Goal: Information Seeking & Learning: Learn about a topic

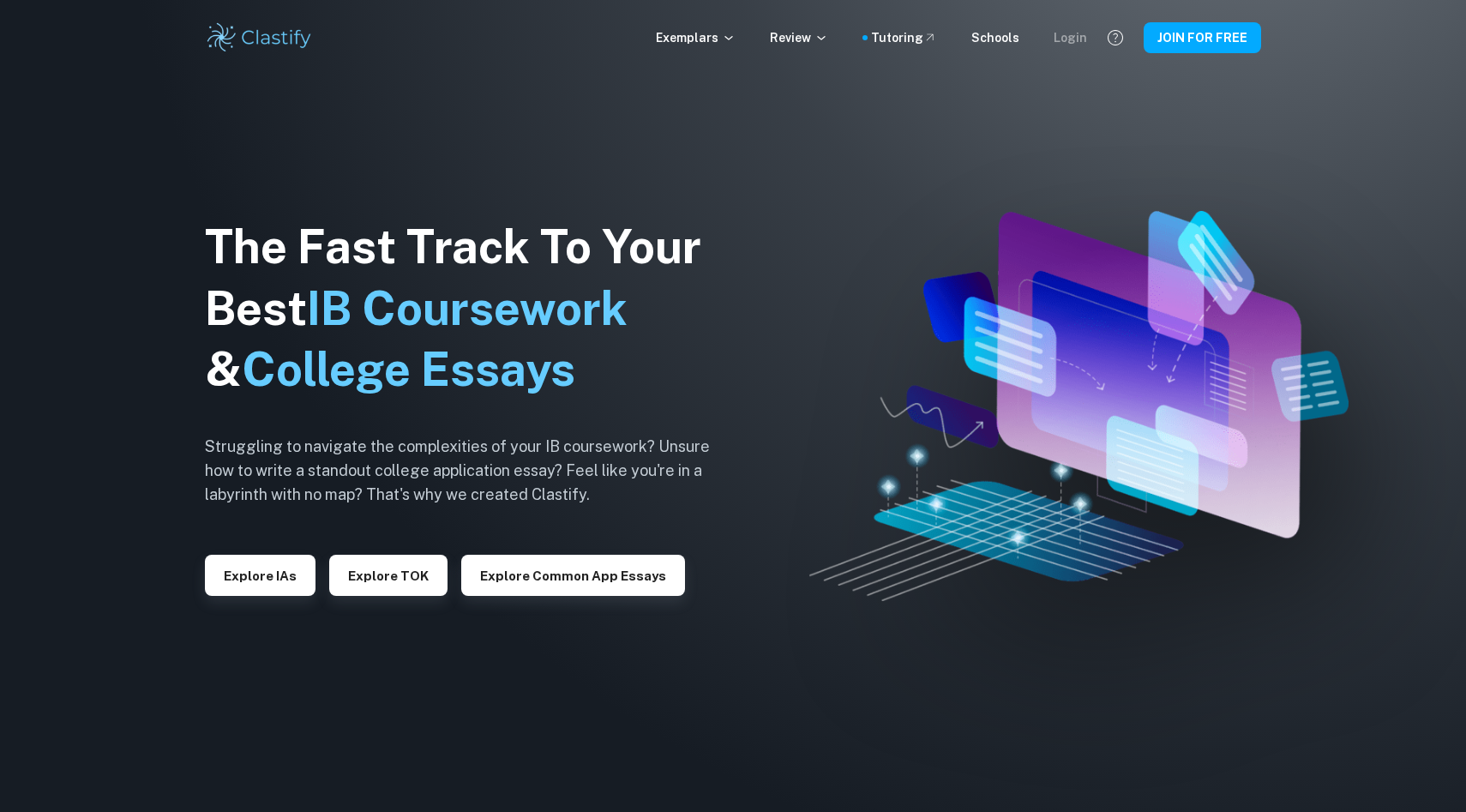
click at [1076, 30] on div "Login" at bounding box center [1070, 38] width 33 height 19
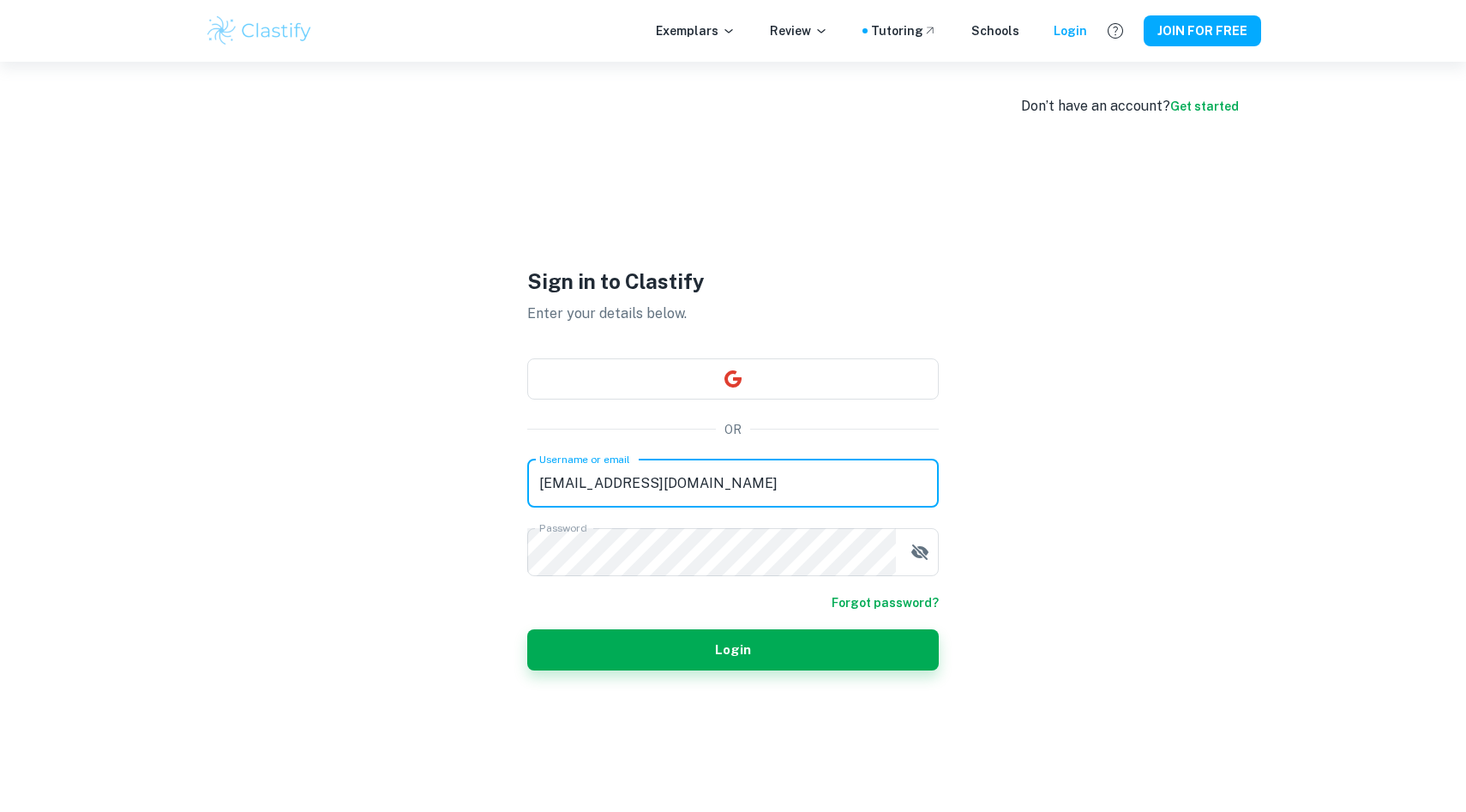
drag, startPoint x: 712, startPoint y: 479, endPoint x: 508, endPoint y: 480, distance: 204.0
click at [508, 480] on div "Sign in to Clastify Enter your details below. OR Username or email [EMAIL_ADDRE…" at bounding box center [733, 468] width 515 height 812
type input "[EMAIL_ADDRESS][DOMAIN_NAME]"
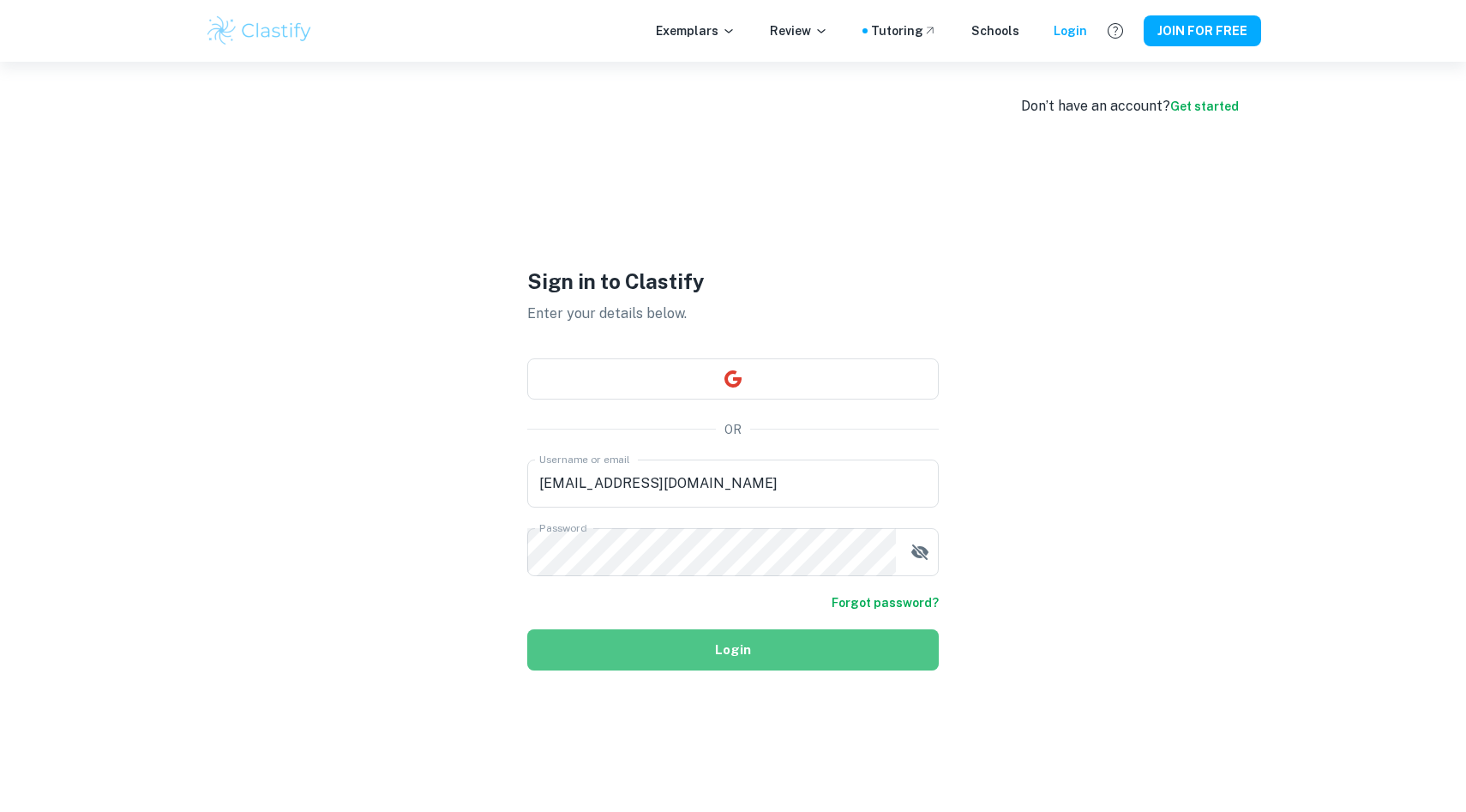
click at [834, 641] on button "Login" at bounding box center [733, 649] width 411 height 41
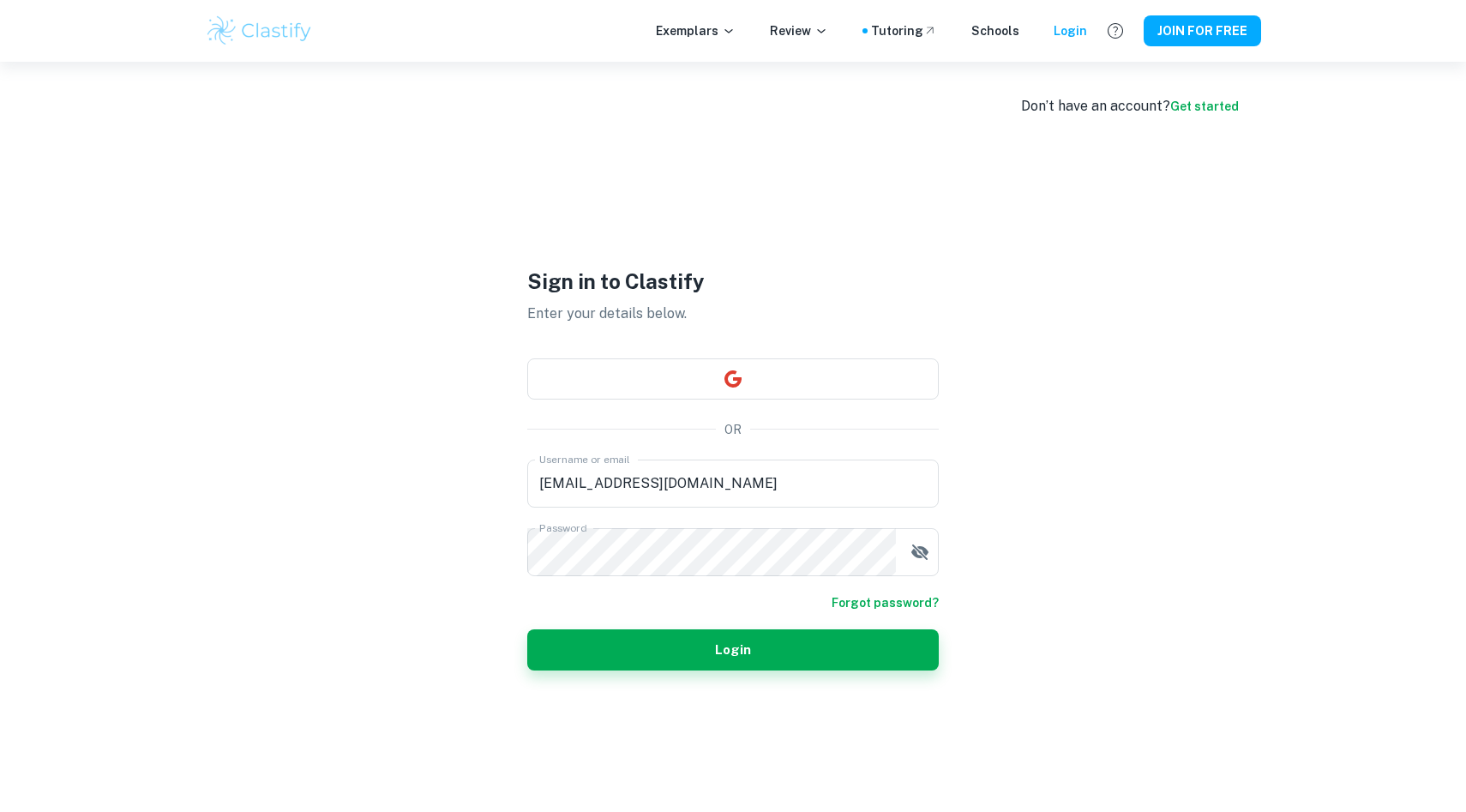
click at [922, 587] on form "Username or email [EMAIL_ADDRESS][DOMAIN_NAME] Username or email Password Passw…" at bounding box center [733, 564] width 411 height 211
click at [919, 553] on icon "button" at bounding box center [920, 552] width 21 height 21
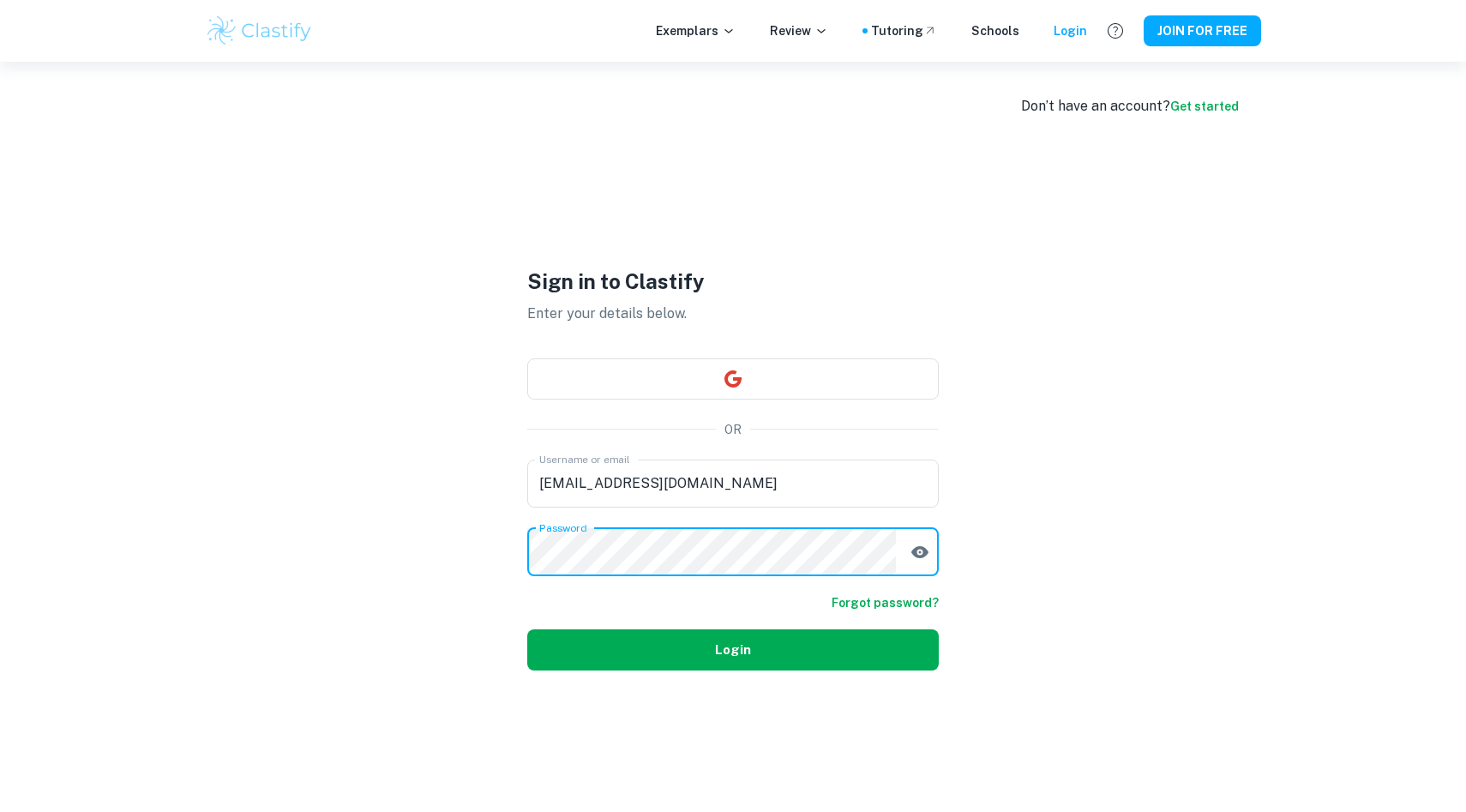
click at [572, 658] on button "Login" at bounding box center [733, 649] width 411 height 41
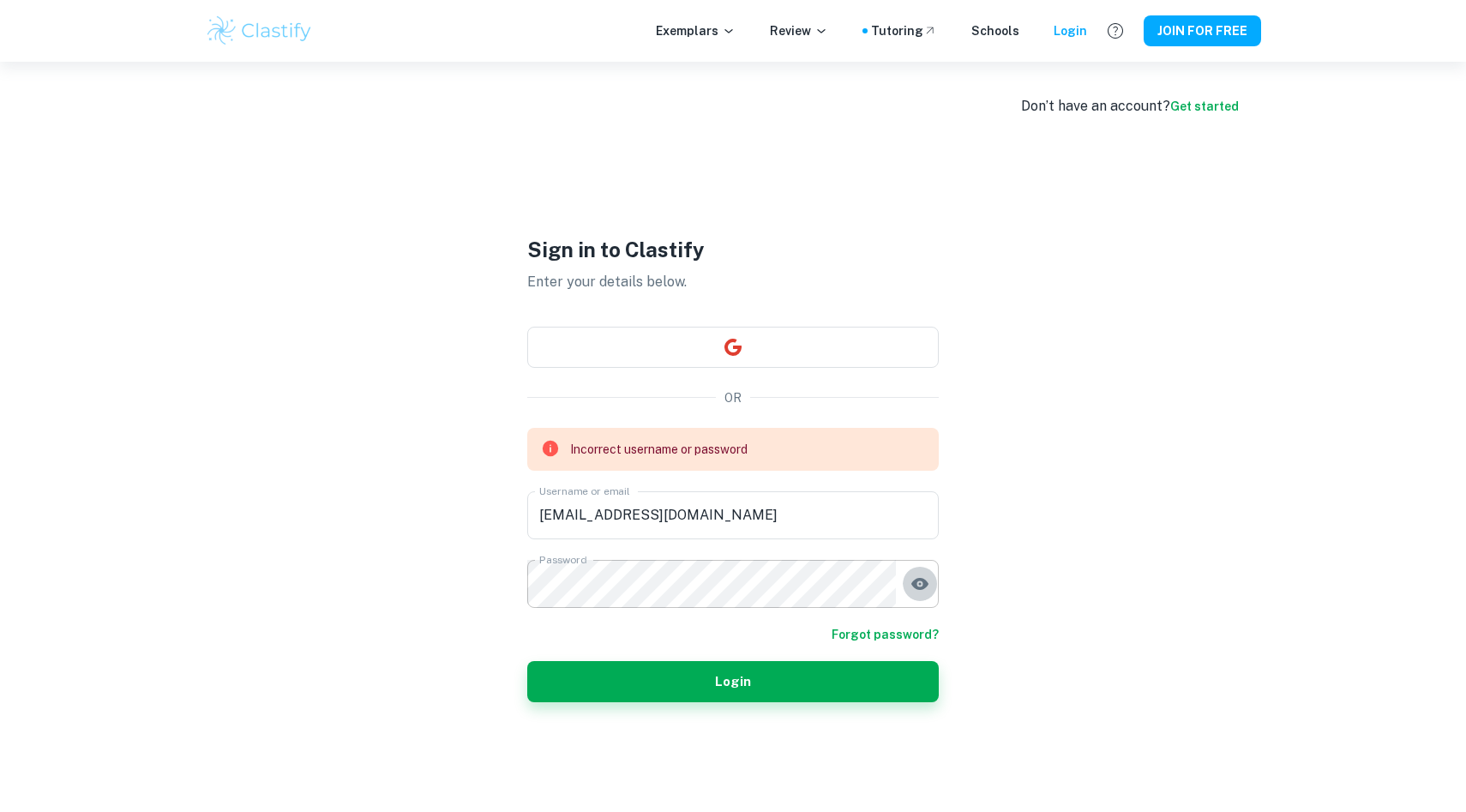
click at [917, 582] on icon "button" at bounding box center [920, 584] width 21 height 21
click at [478, 584] on div "Sign in to Clastify Enter your details below. OR Incorrect username or password…" at bounding box center [733, 468] width 515 height 812
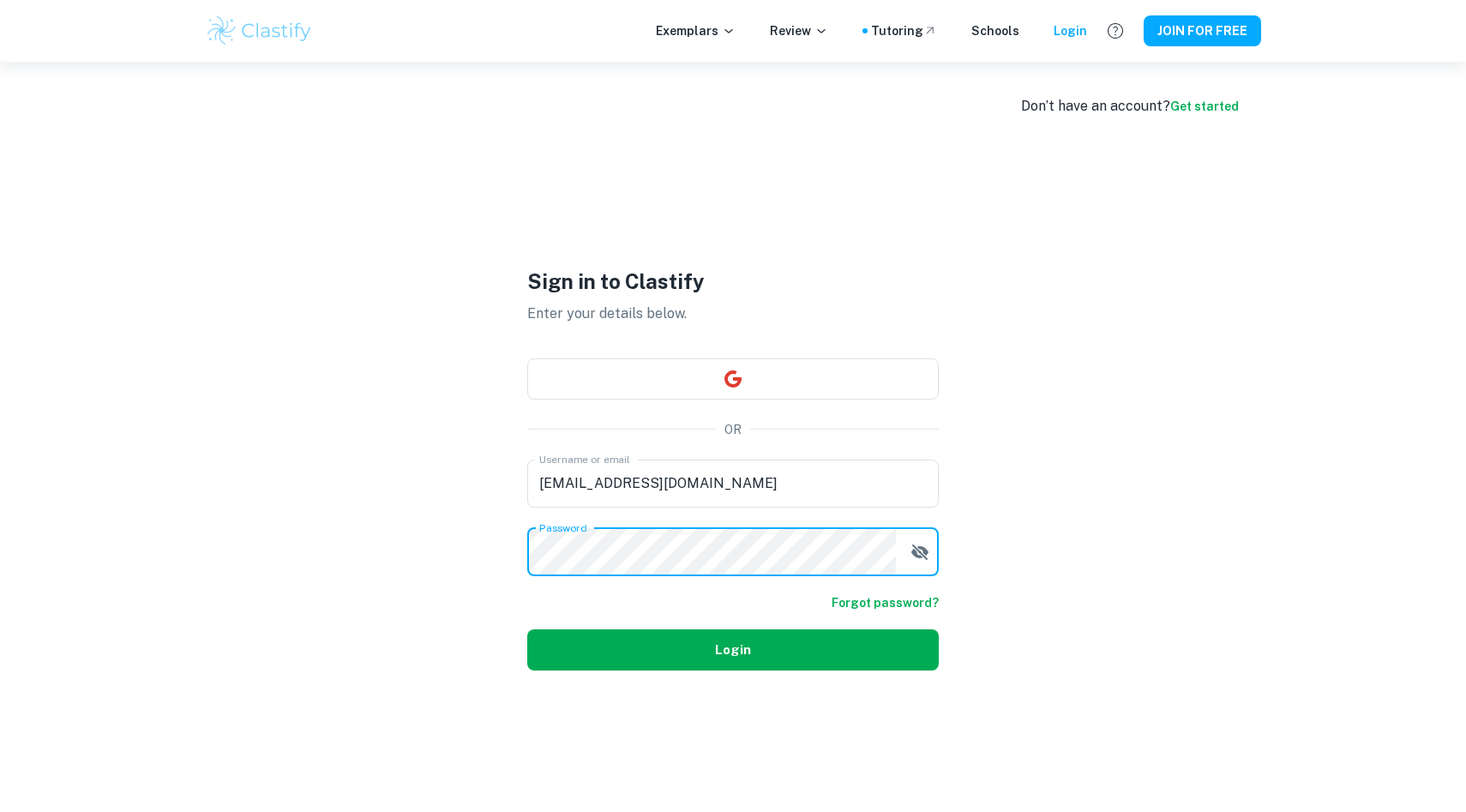
click at [566, 662] on button "Login" at bounding box center [733, 649] width 411 height 41
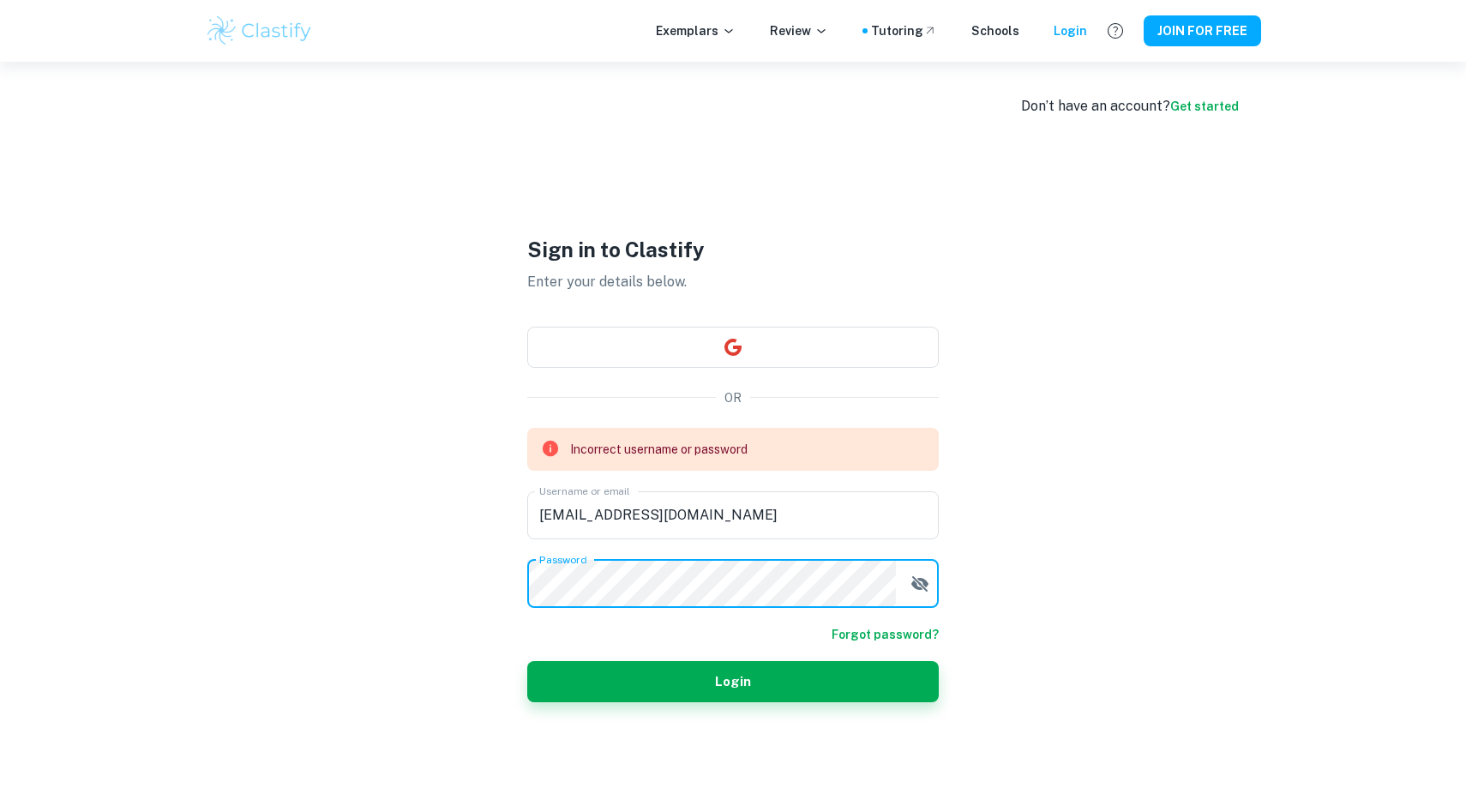
click at [446, 586] on div "Don’t have an account? Get started Sign in to Clastify Enter your details below…" at bounding box center [733, 468] width 1098 height 812
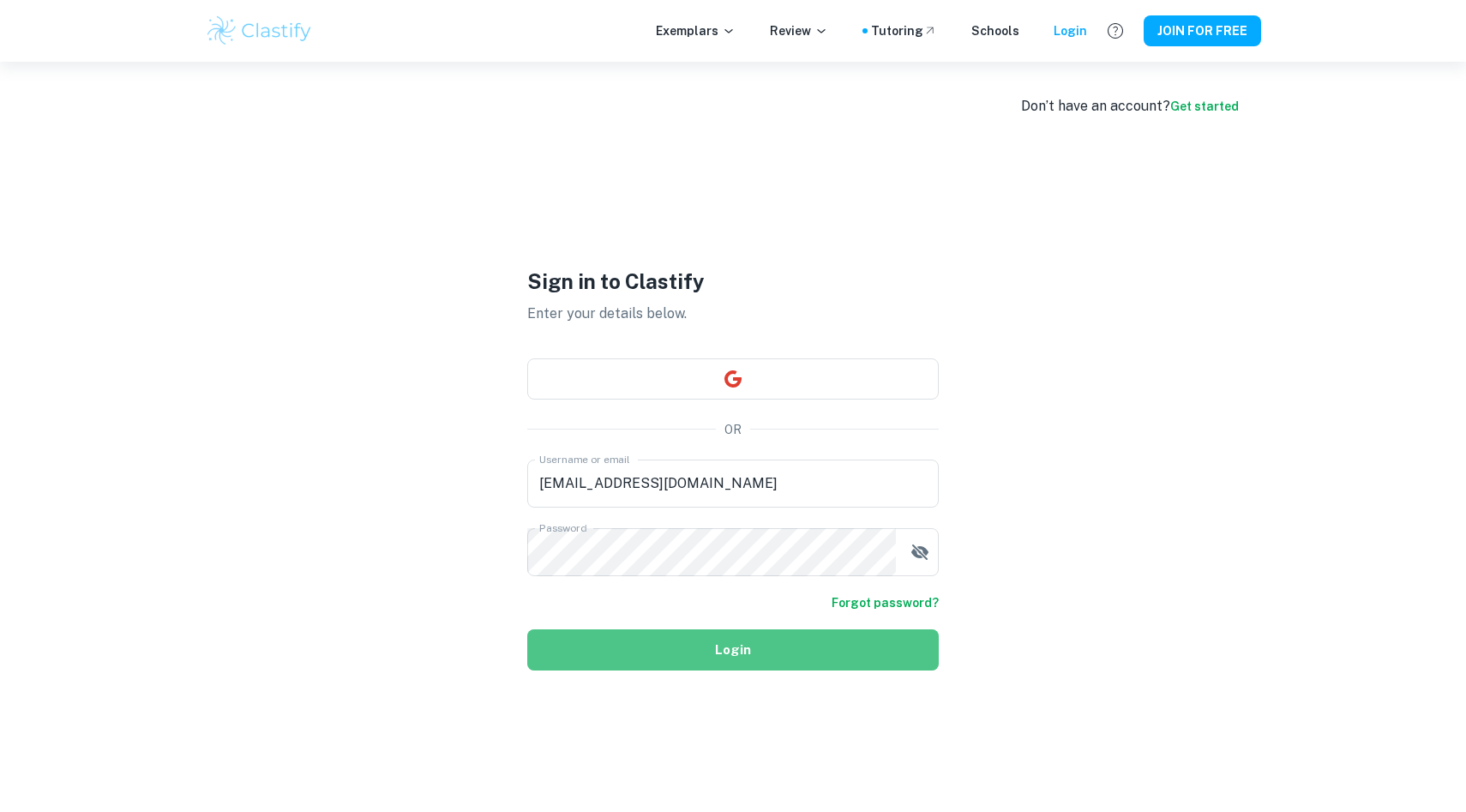
click at [543, 646] on button "Login" at bounding box center [733, 649] width 411 height 41
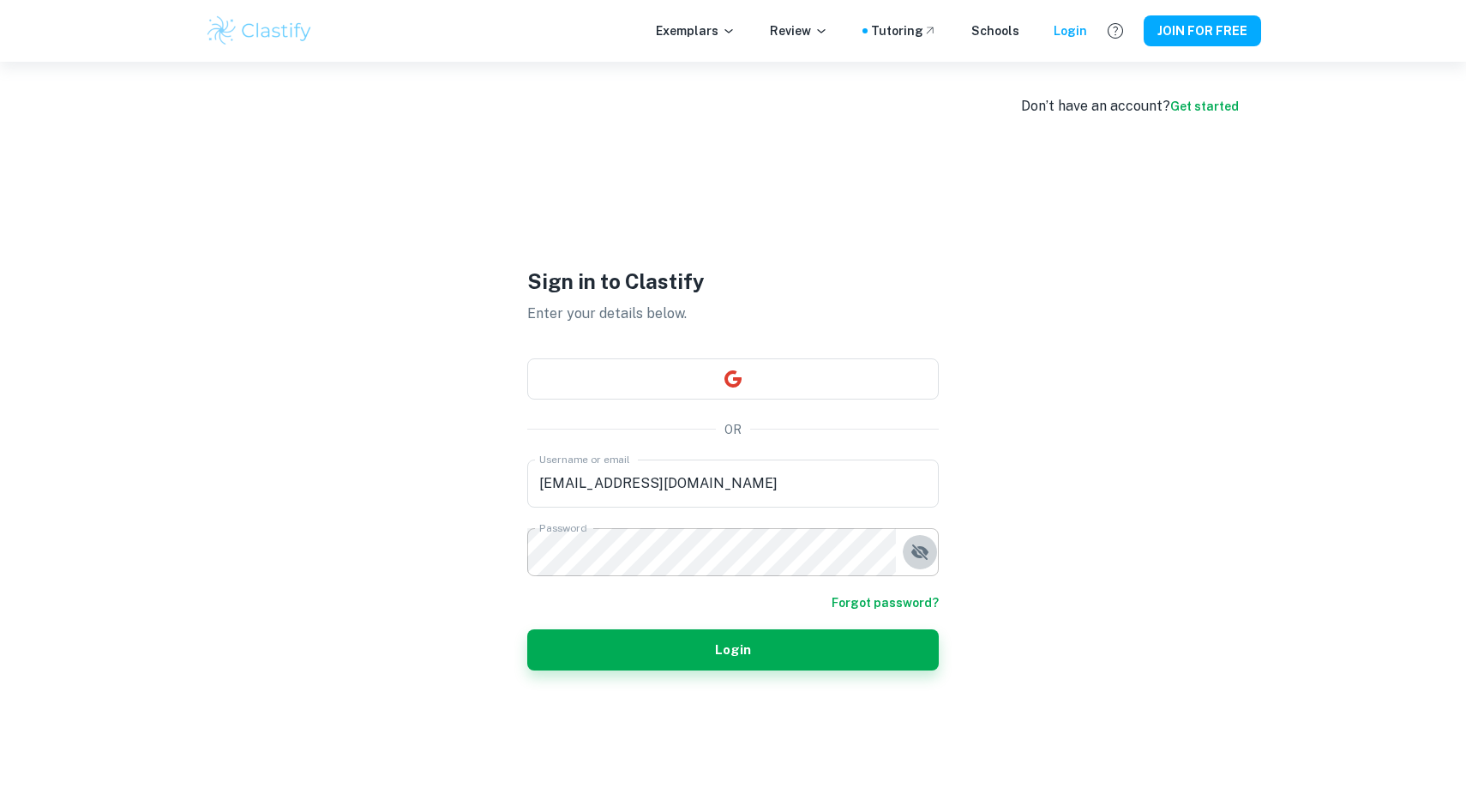
click at [917, 580] on form "Username or email [EMAIL_ADDRESS][DOMAIN_NAME] Username or email Password Passw…" at bounding box center [733, 564] width 411 height 211
click at [916, 563] on button "button" at bounding box center [919, 551] width 34 height 34
click at [873, 599] on link "Forgot password?" at bounding box center [885, 603] width 107 height 19
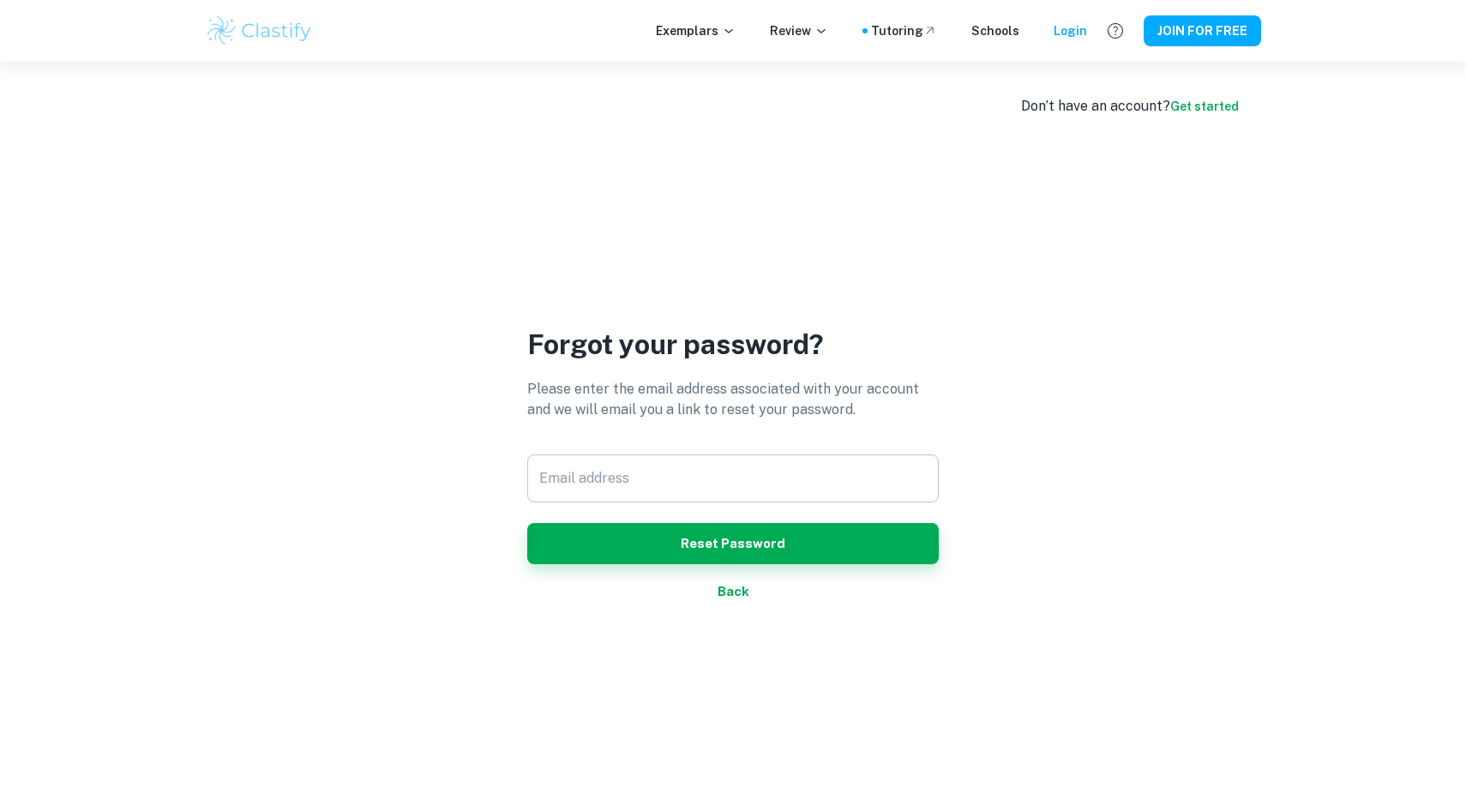
click at [702, 484] on input "Email address" at bounding box center [733, 478] width 411 height 48
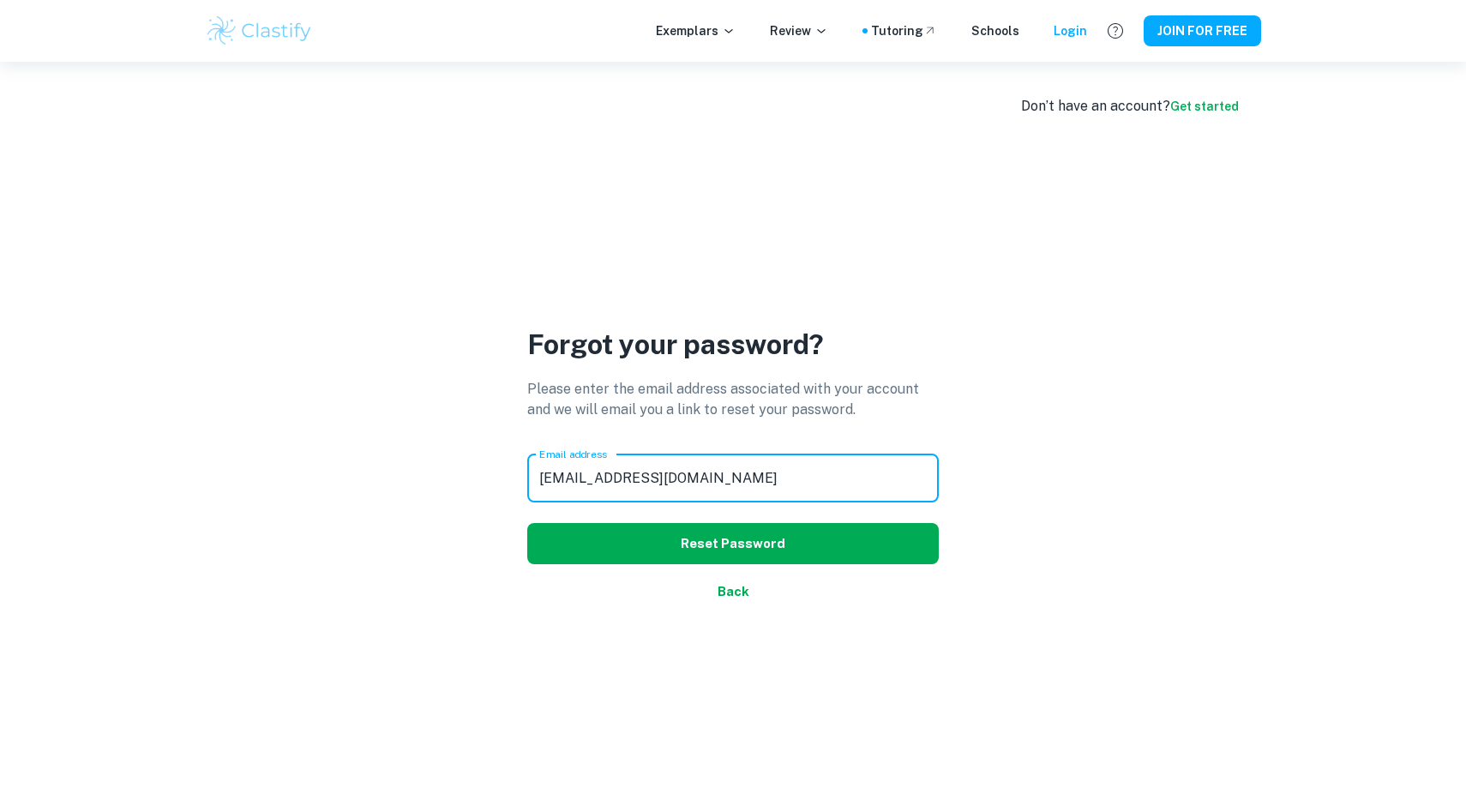
click at [691, 551] on button "Reset Password" at bounding box center [733, 542] width 411 height 41
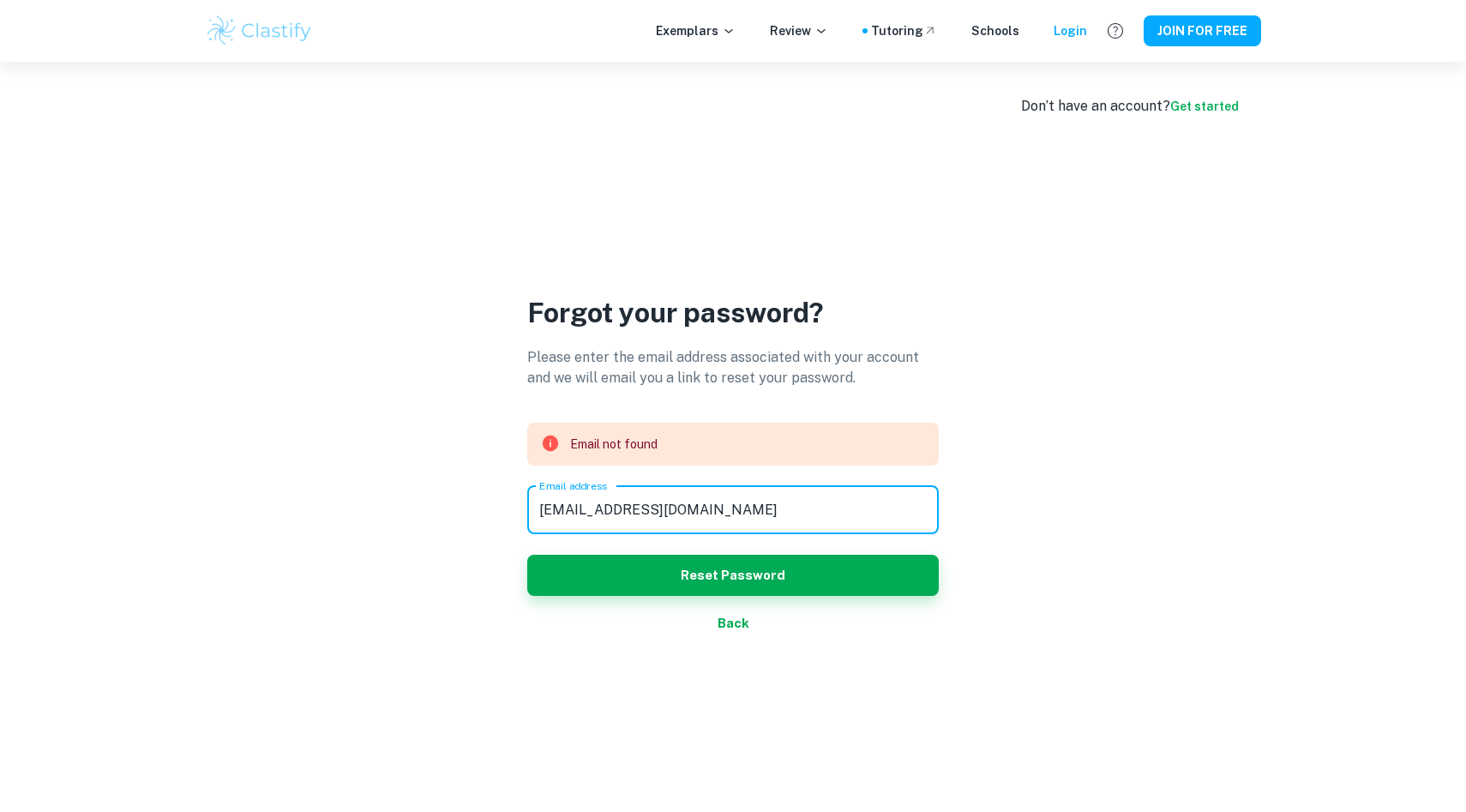
drag, startPoint x: 714, startPoint y: 514, endPoint x: 432, endPoint y: 513, distance: 282.0
click at [432, 513] on div "Forgot your password? Please enter the email address associated with your accou…" at bounding box center [733, 468] width 1056 height 812
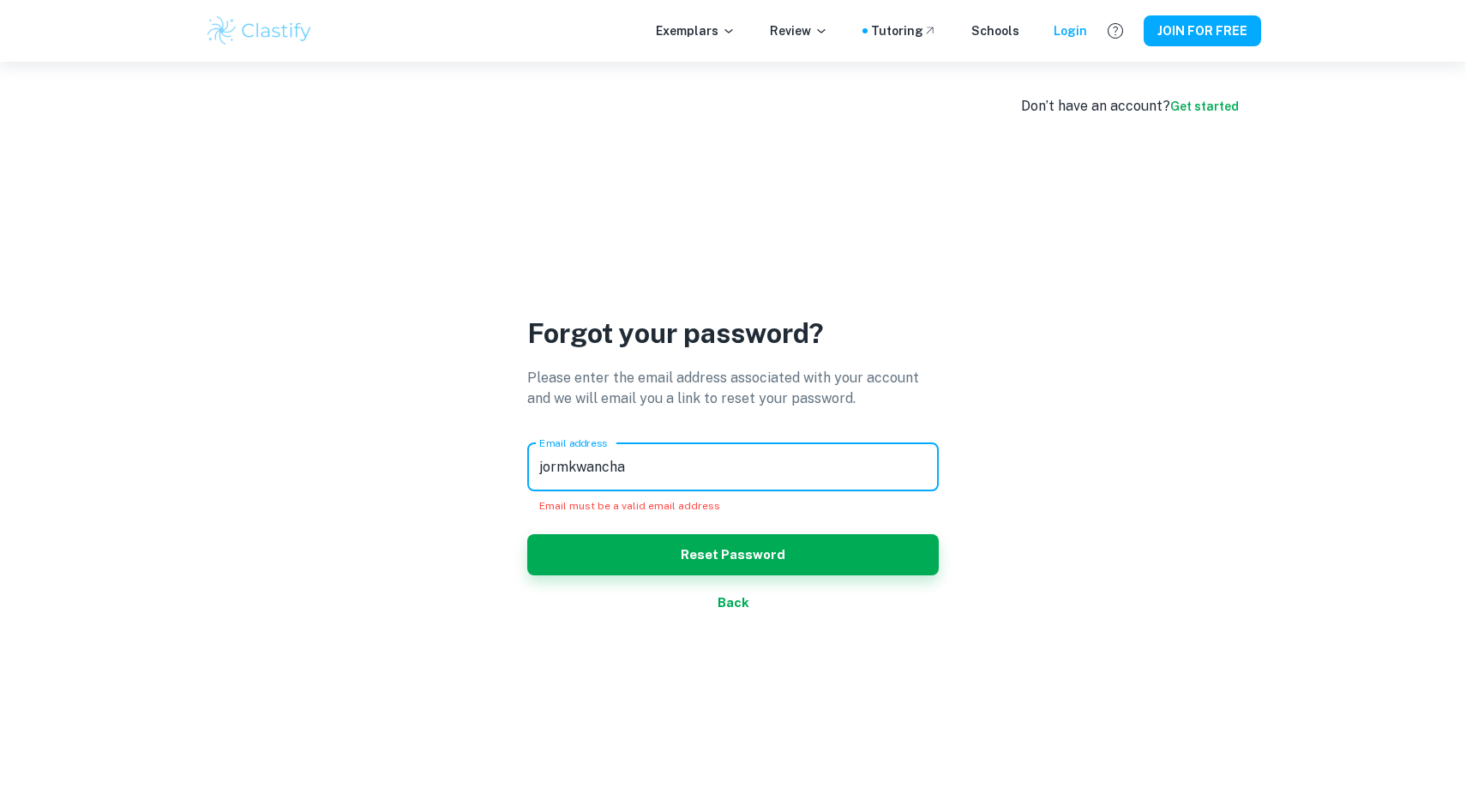
type input "jormkwancha"
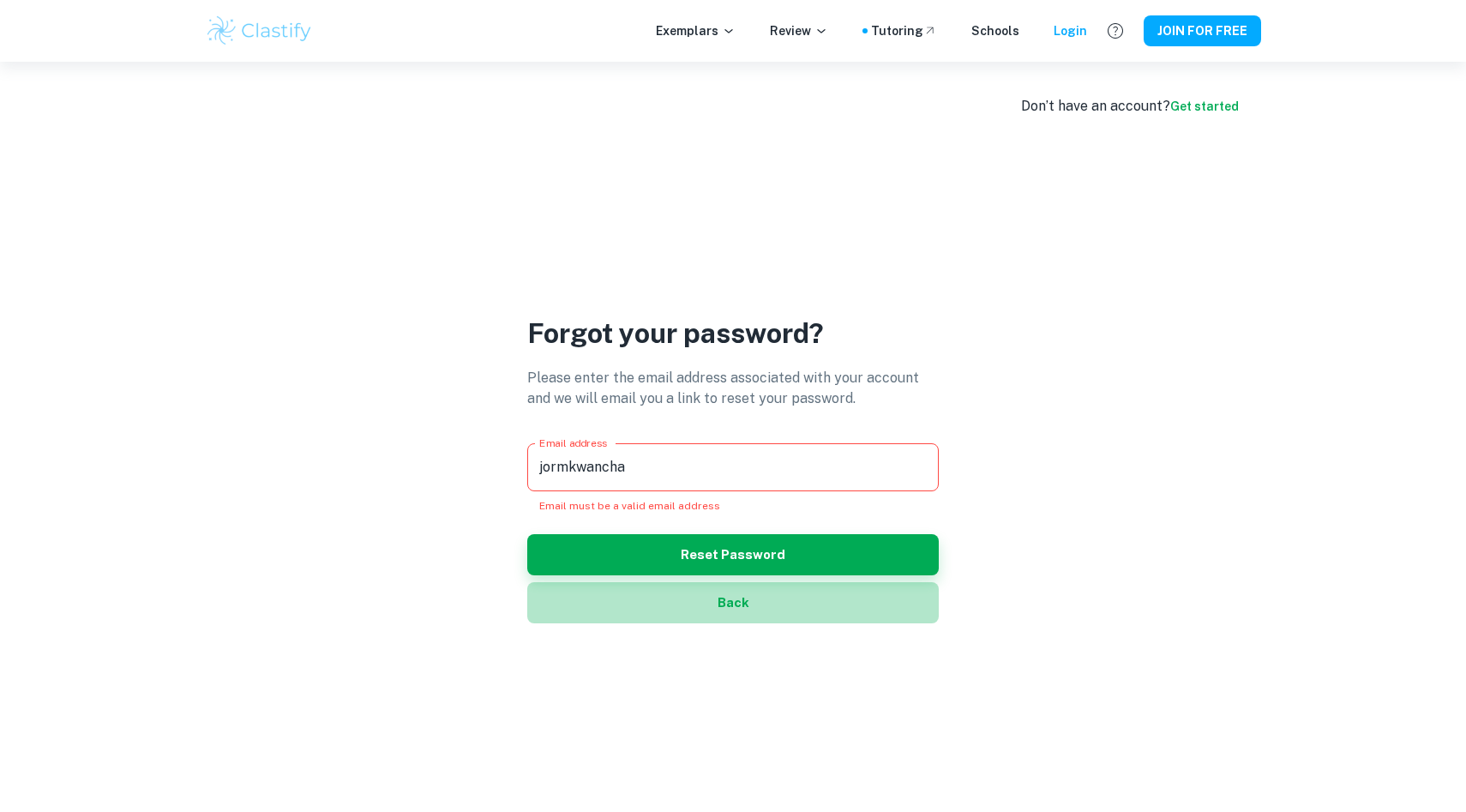
click at [726, 610] on button "Back" at bounding box center [733, 602] width 411 height 41
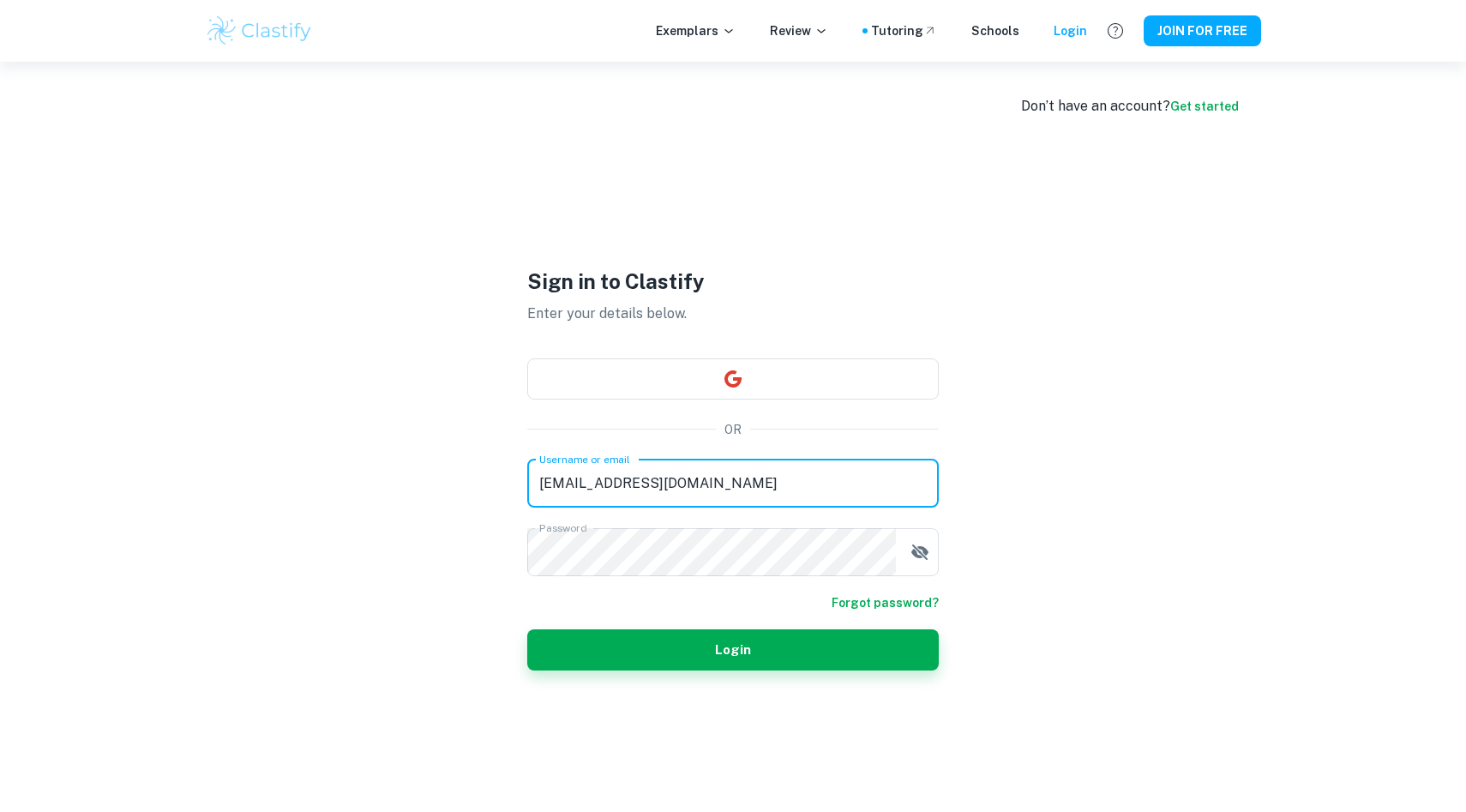
drag, startPoint x: 731, startPoint y: 487, endPoint x: 508, endPoint y: 486, distance: 223.0
click at [508, 486] on div "Sign in to Clastify Enter your details below. OR Username or email [EMAIL_ADDRE…" at bounding box center [733, 468] width 515 height 812
type input "J"
type input "[EMAIL_ADDRESS][DOMAIN_NAME]"
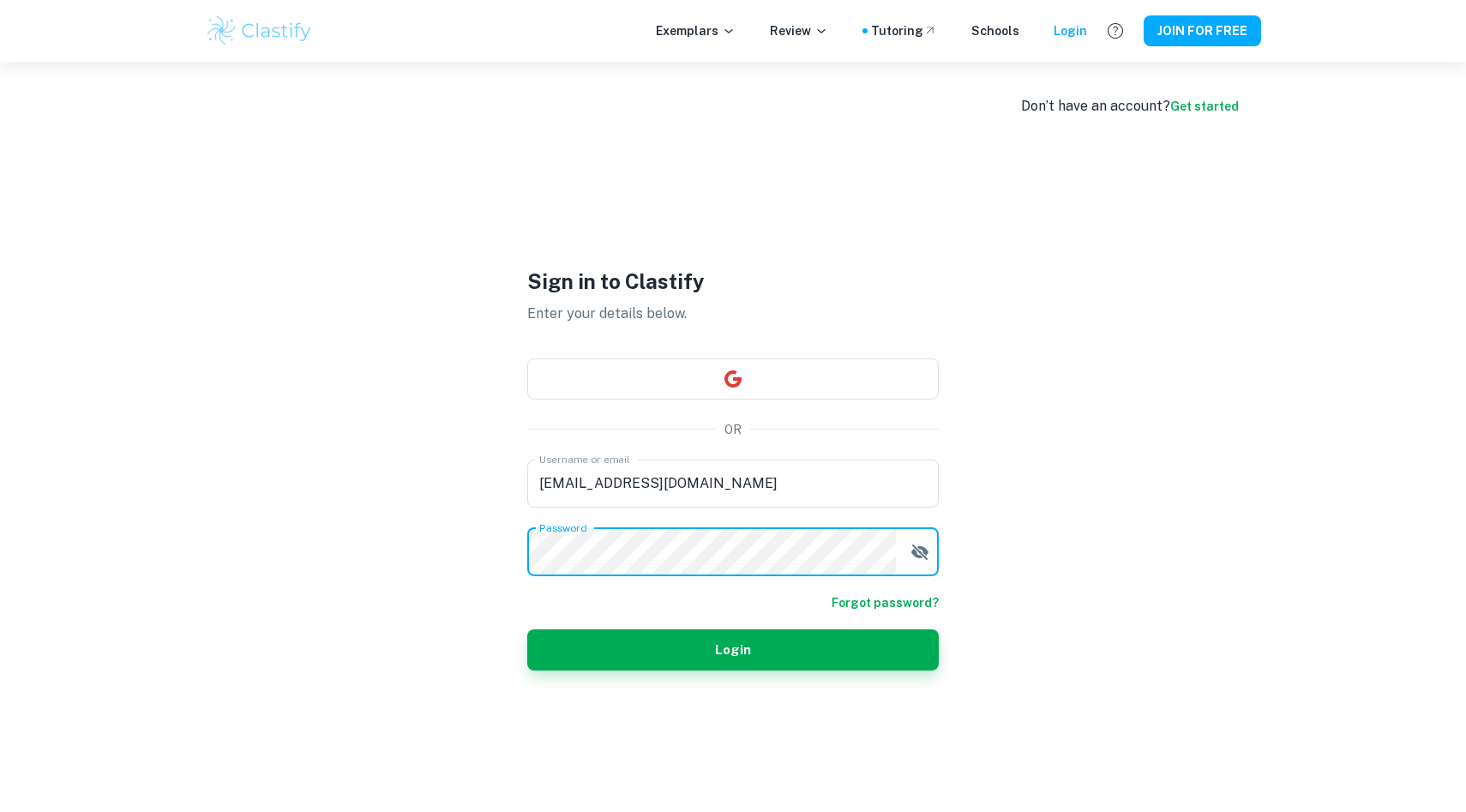
click at [495, 546] on div "Sign in to Clastify Enter your details below. OR Username or email [EMAIL_ADDRE…" at bounding box center [733, 468] width 515 height 812
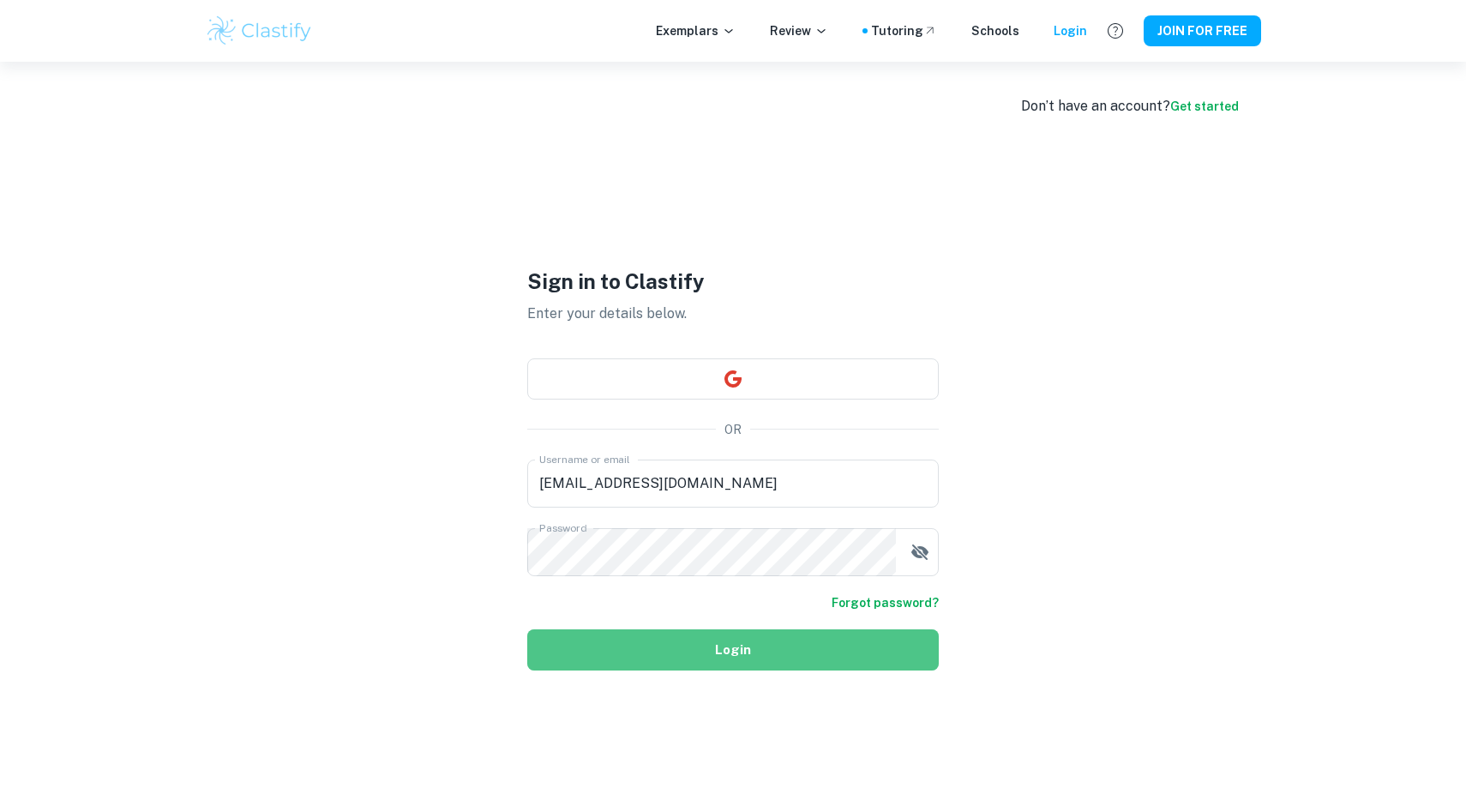
click at [555, 647] on button "Login" at bounding box center [733, 649] width 411 height 41
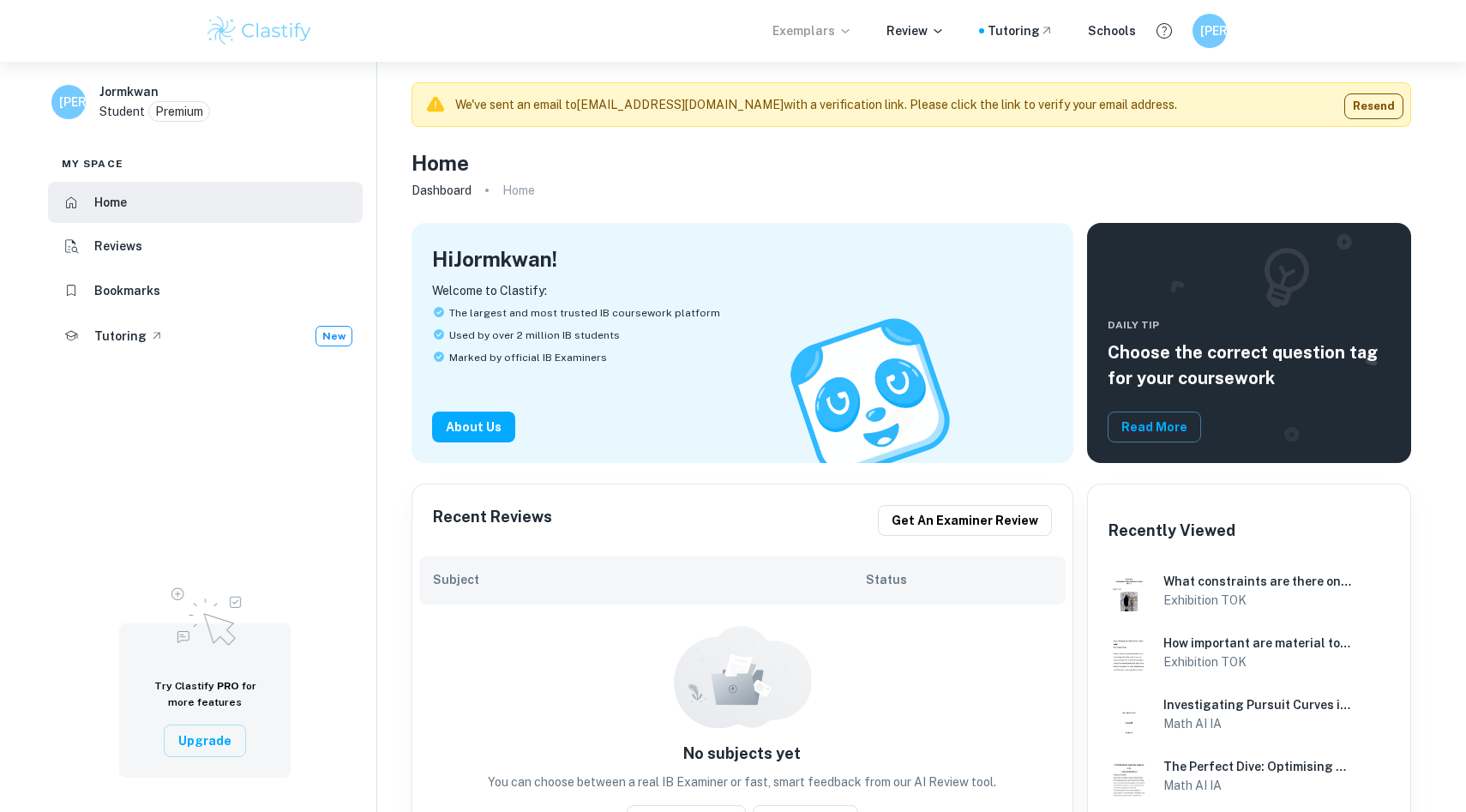
click at [802, 24] on p "Exemplars" at bounding box center [811, 31] width 80 height 19
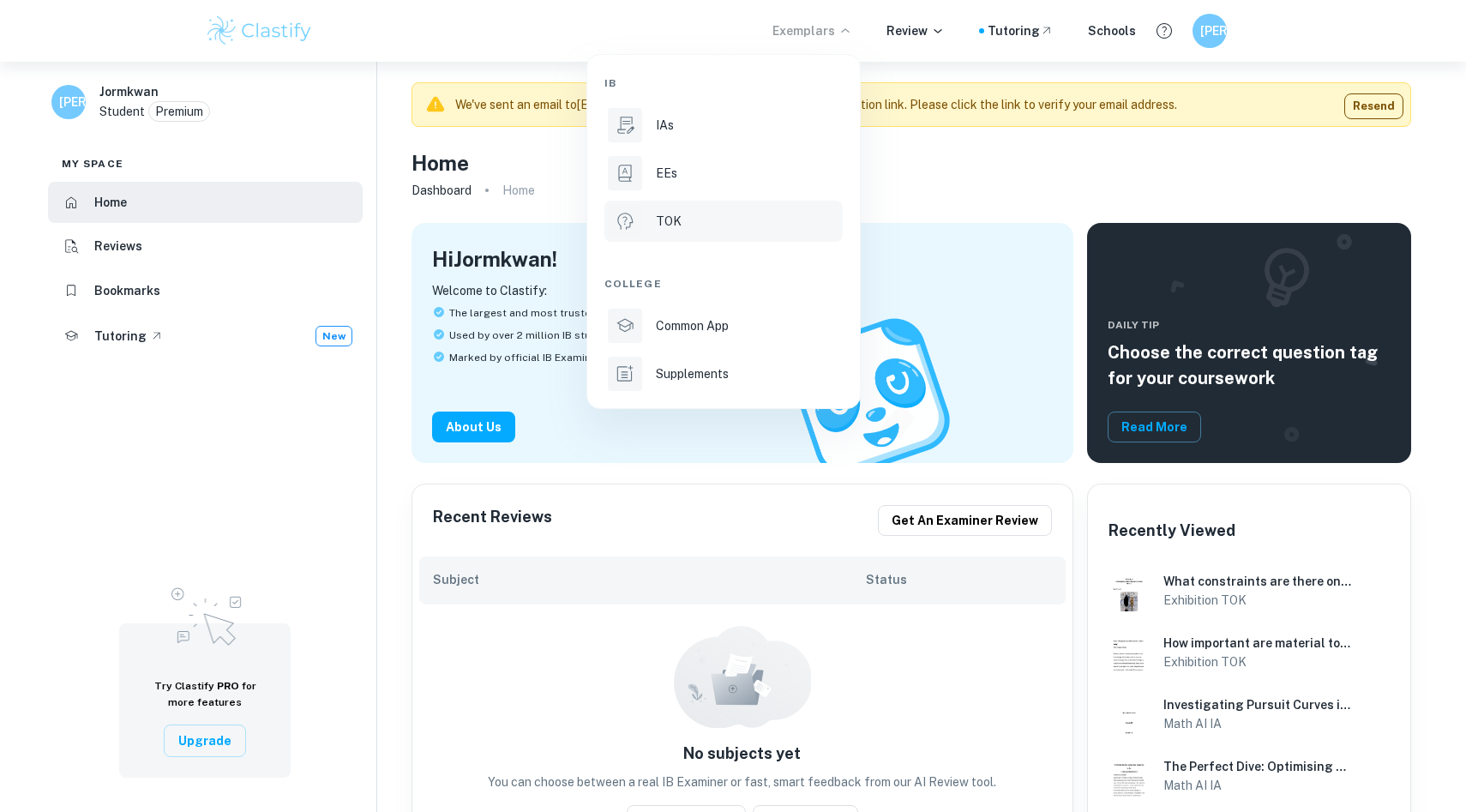
click at [666, 216] on p "TOK" at bounding box center [668, 221] width 25 height 19
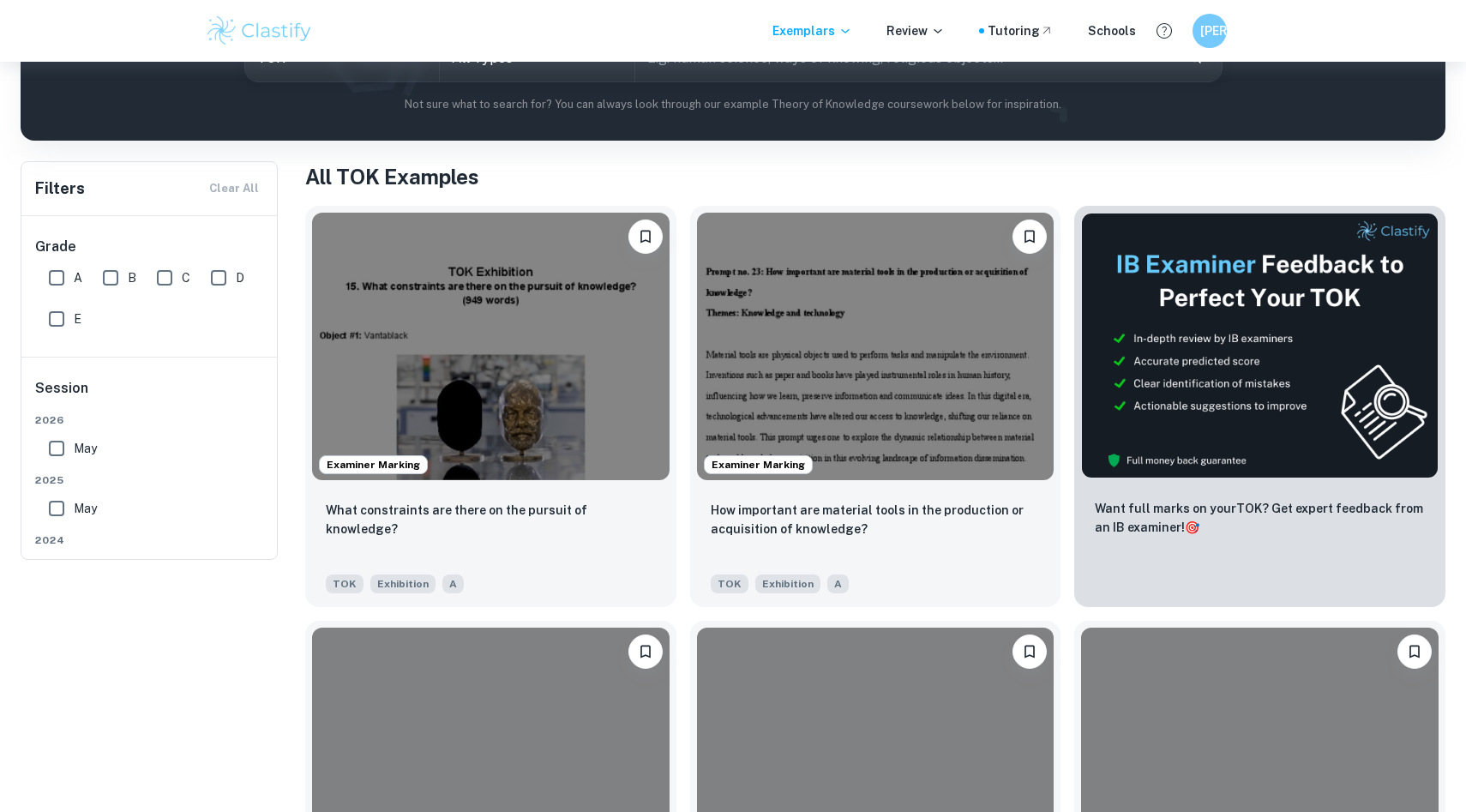
scroll to position [408, 0]
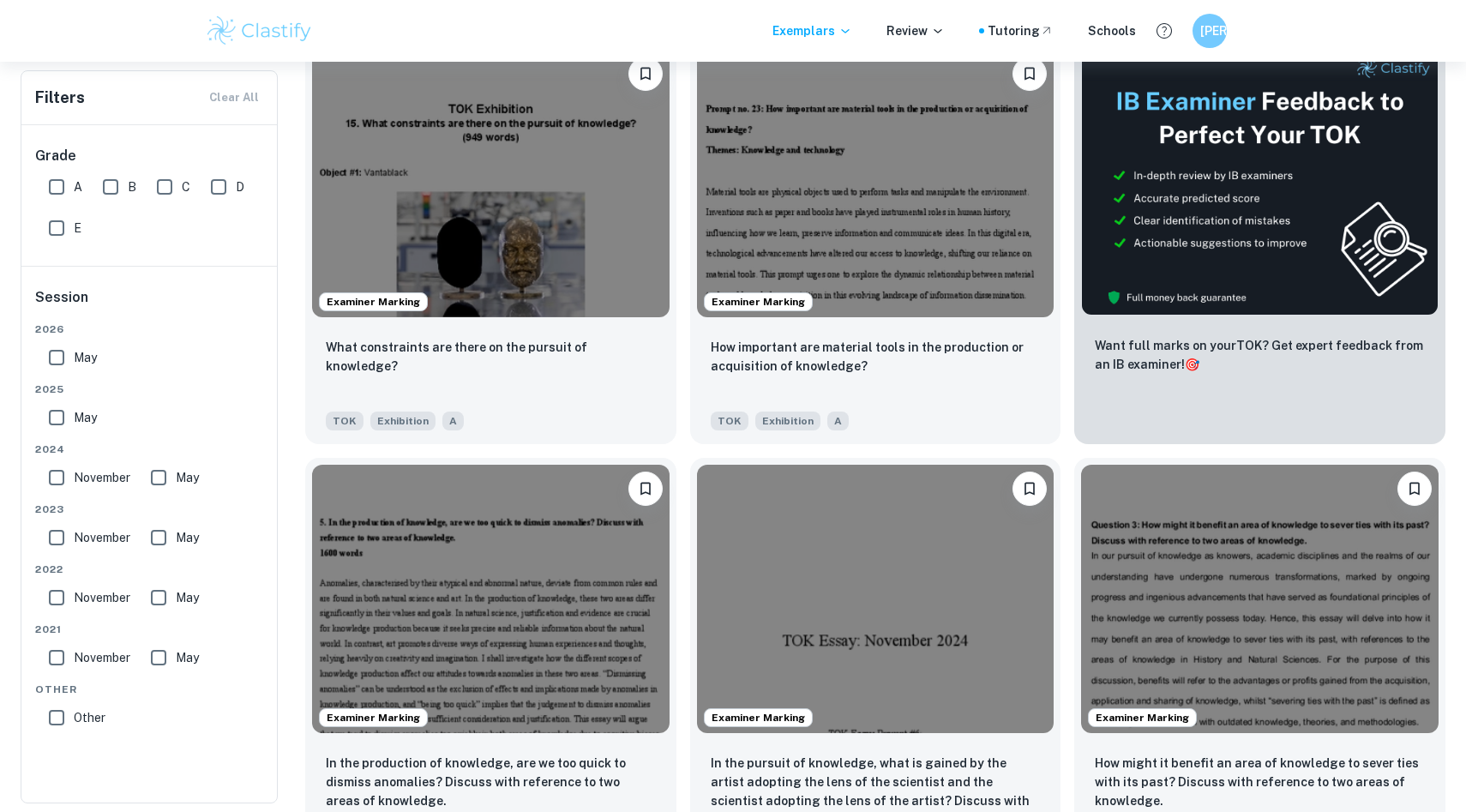
click at [59, 179] on input "A" at bounding box center [56, 186] width 34 height 34
checkbox input "true"
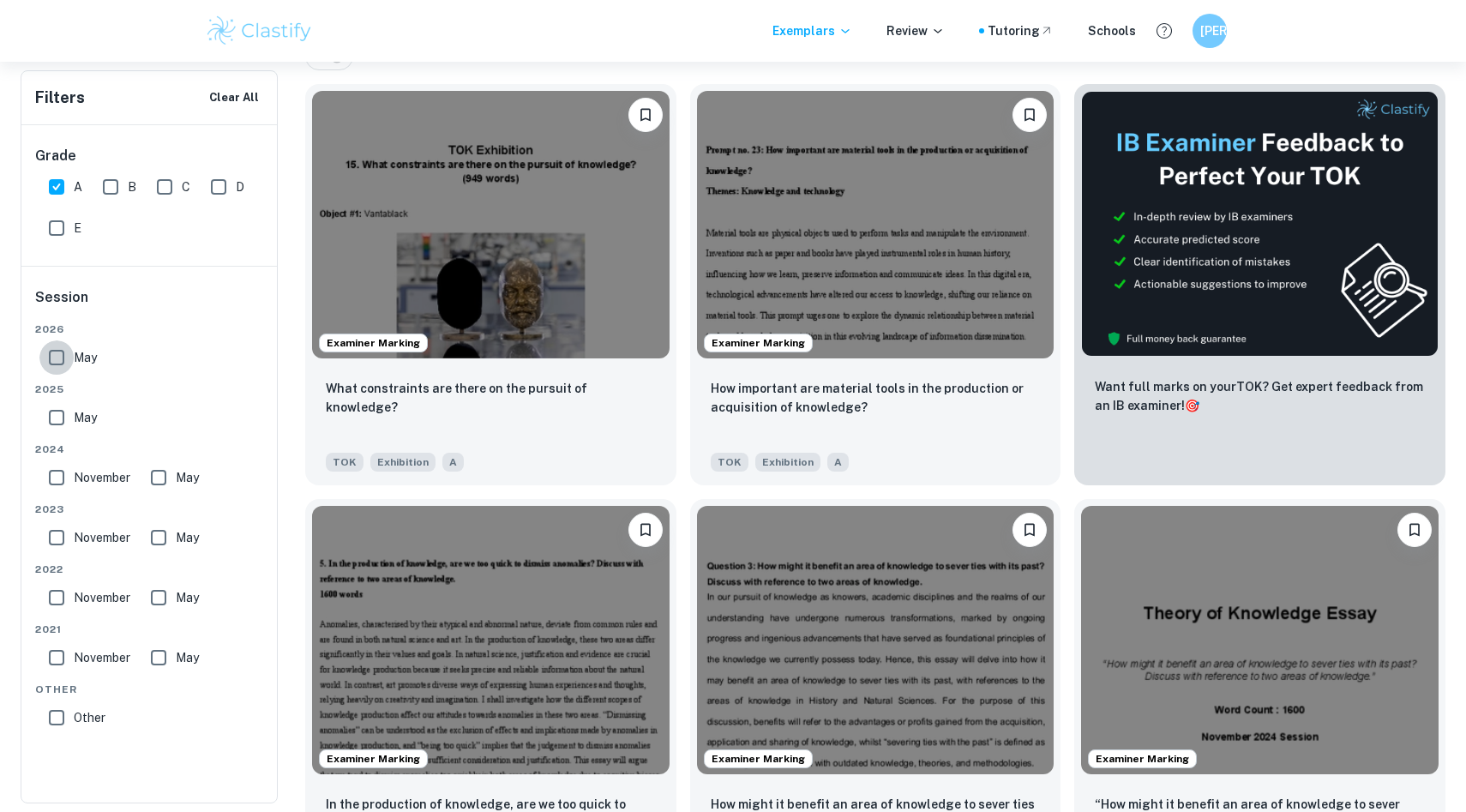
click at [59, 360] on input "May" at bounding box center [56, 357] width 34 height 34
checkbox input "true"
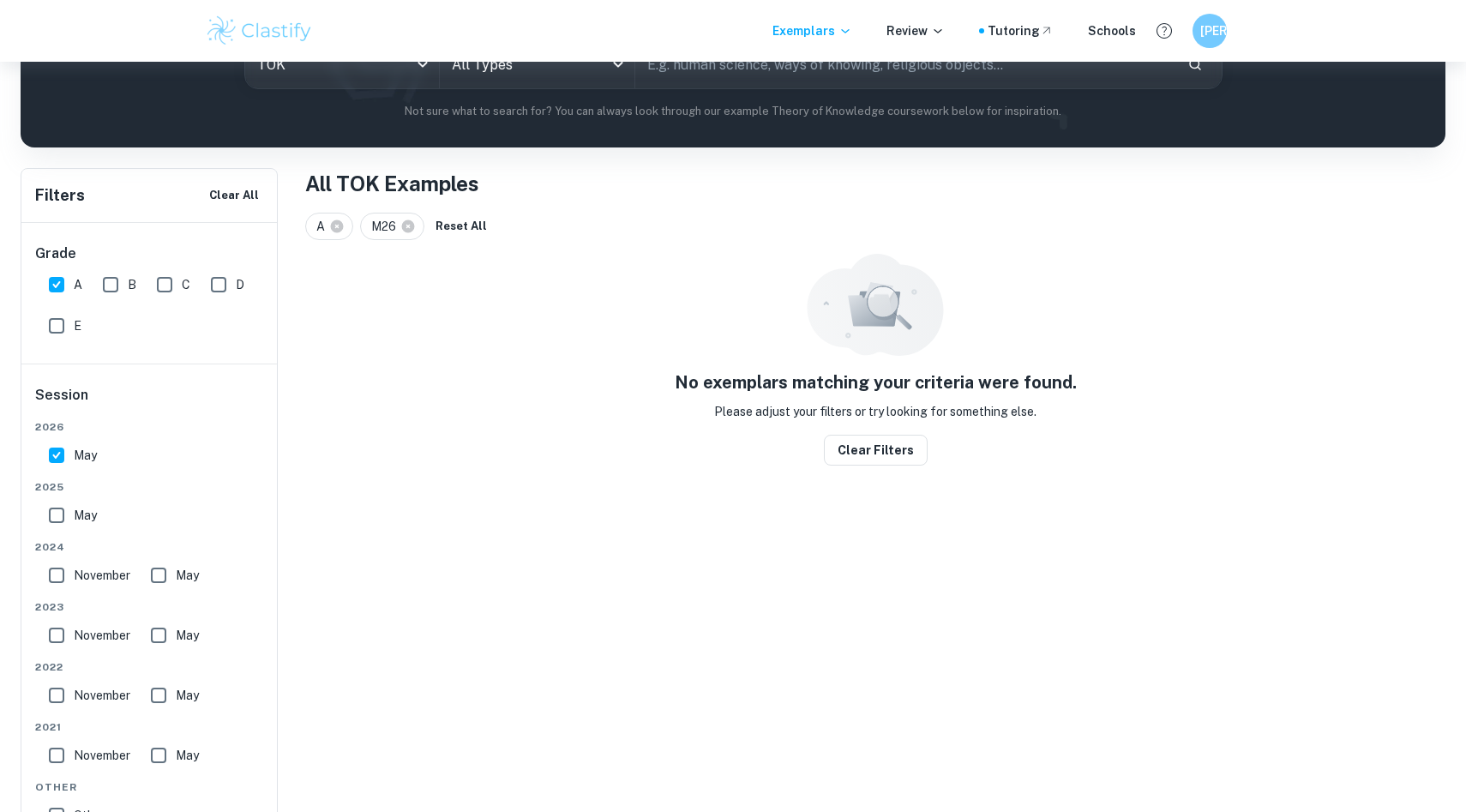
click at [60, 418] on div "Session [DATE] [DATE] [DATE] May [DATE] May [DATE] May [DATE] May Other Other" at bounding box center [150, 612] width 257 height 495
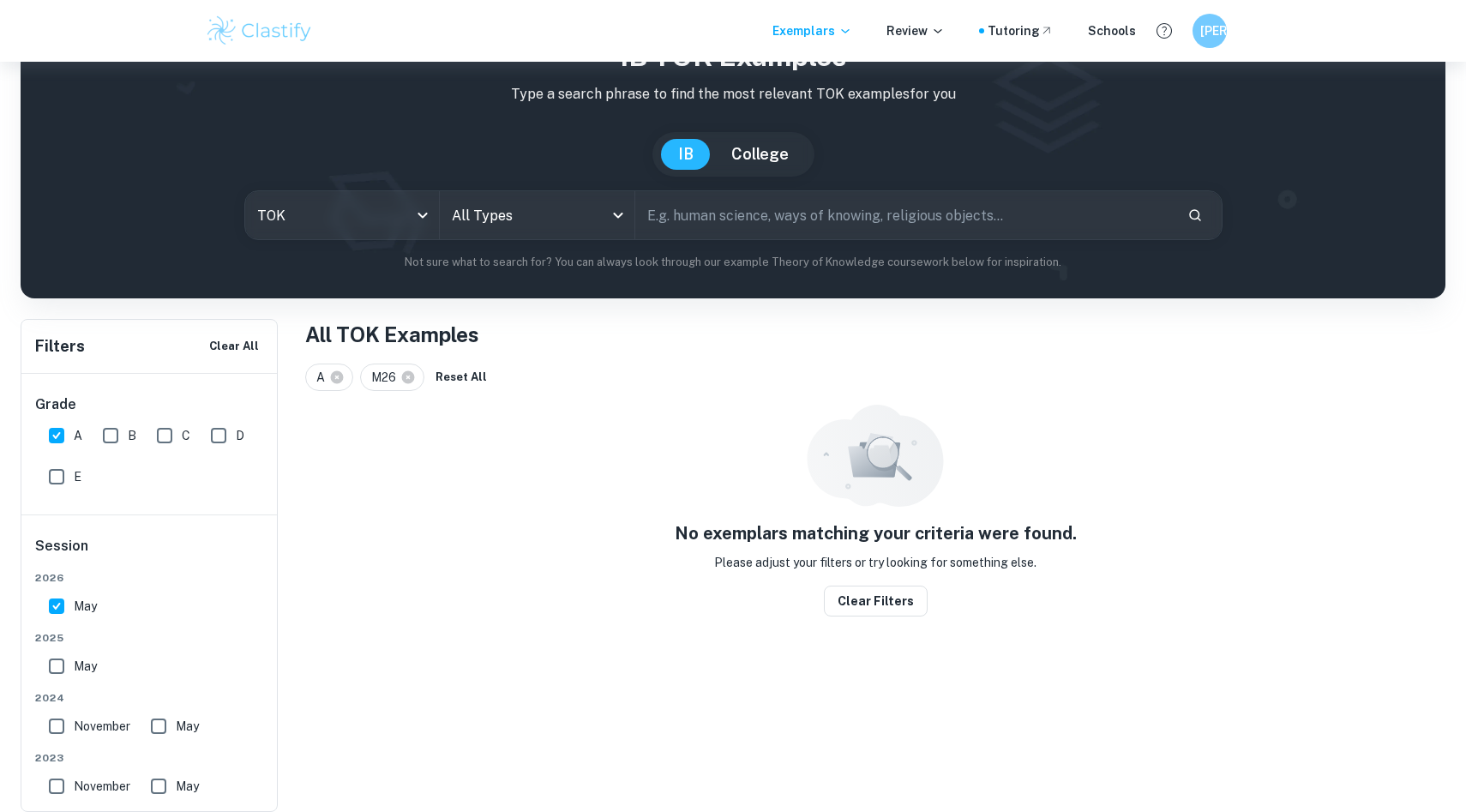
scroll to position [62, 0]
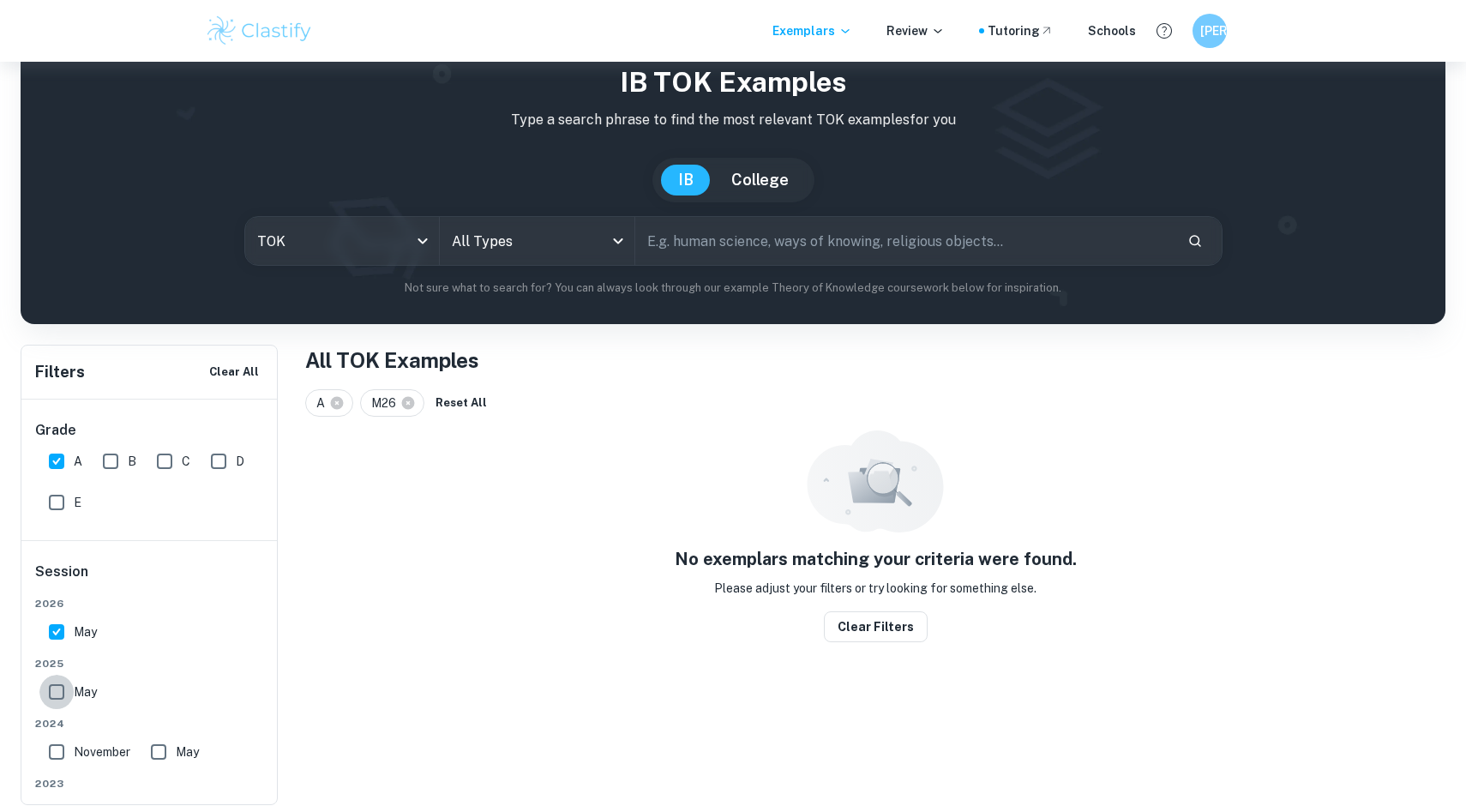
click at [53, 690] on input "May" at bounding box center [56, 691] width 34 height 34
checkbox input "true"
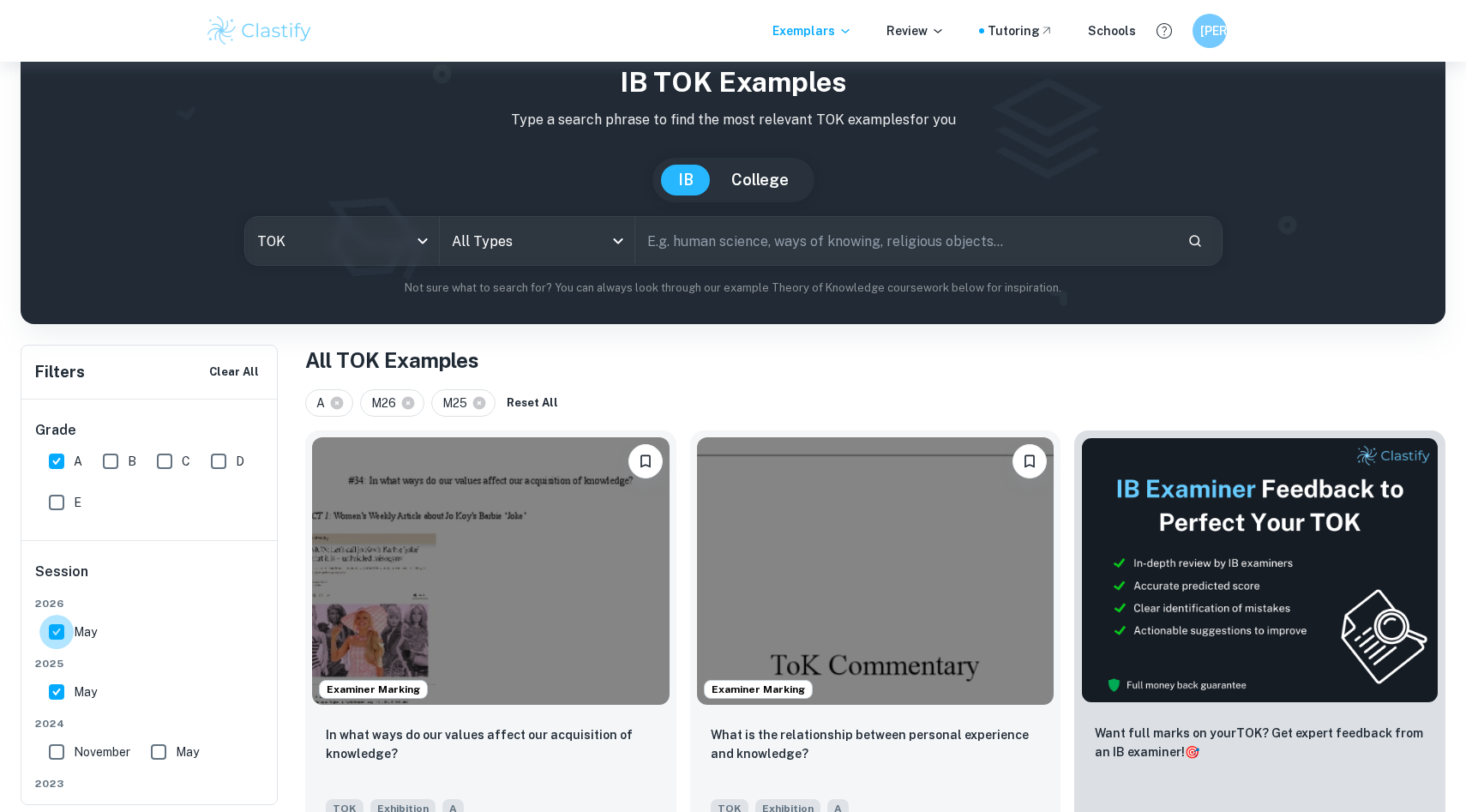
click at [53, 626] on input "May" at bounding box center [56, 631] width 34 height 34
checkbox input "false"
click at [54, 748] on input "November" at bounding box center [56, 751] width 34 height 34
checkbox input "true"
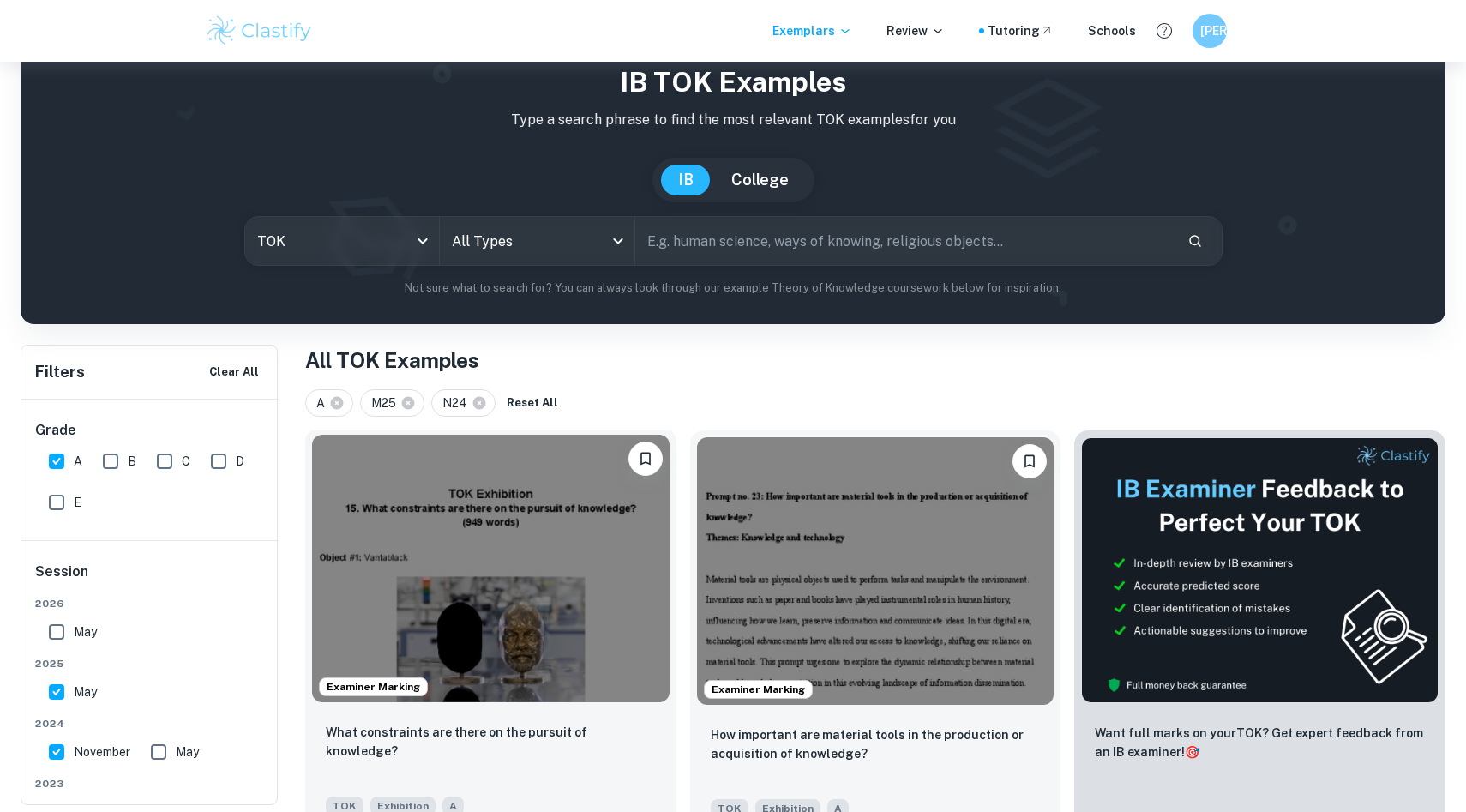
click at [466, 562] on img at bounding box center [491, 569] width 357 height 268
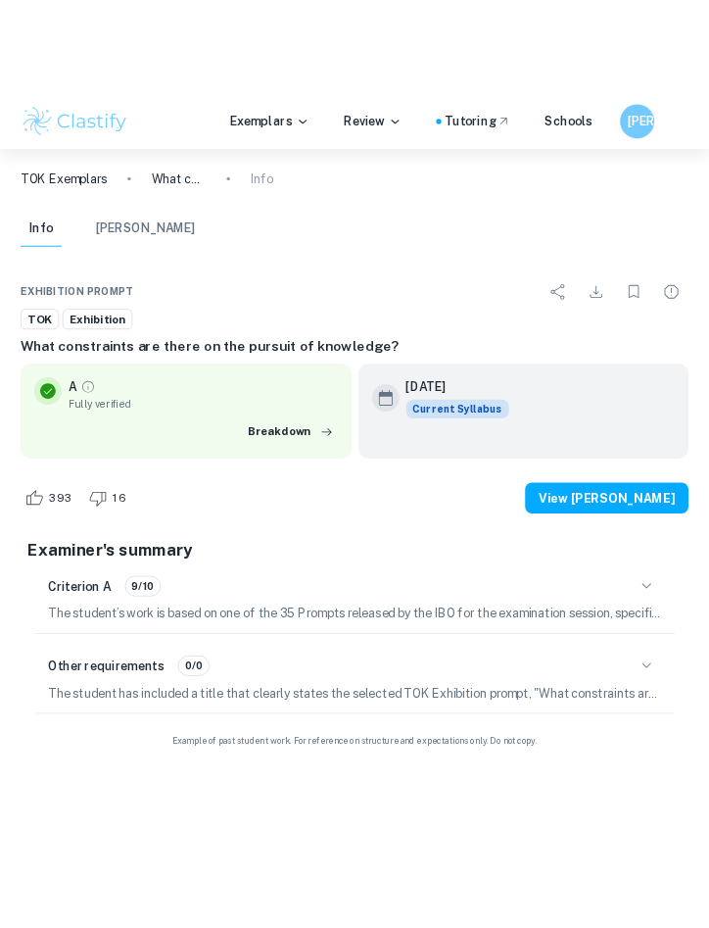
scroll to position [215, 0]
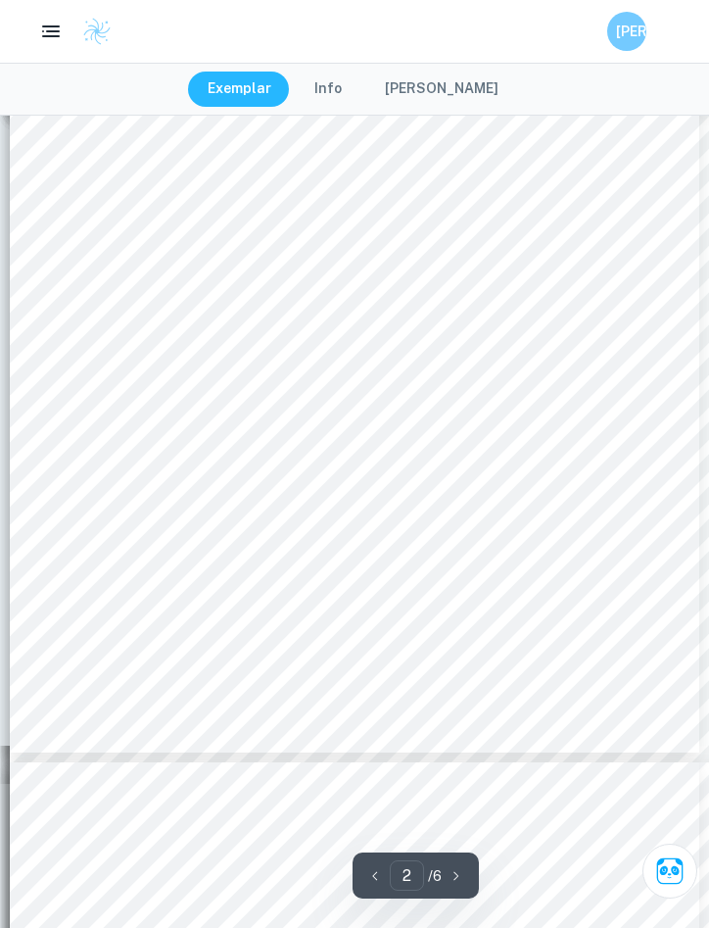
type input "3"
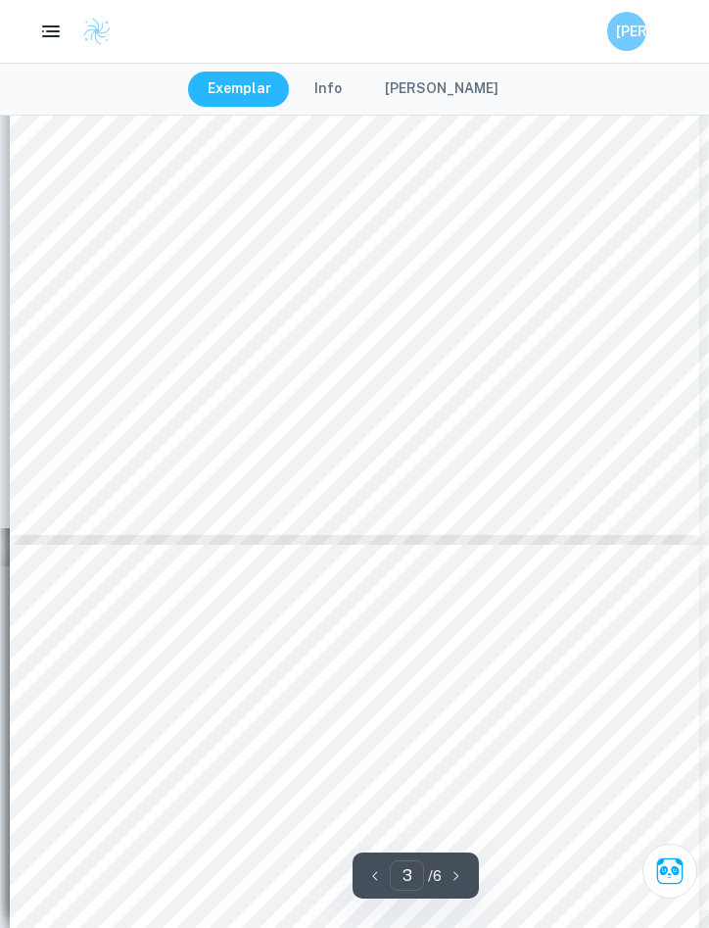
scroll to position [2439, 0]
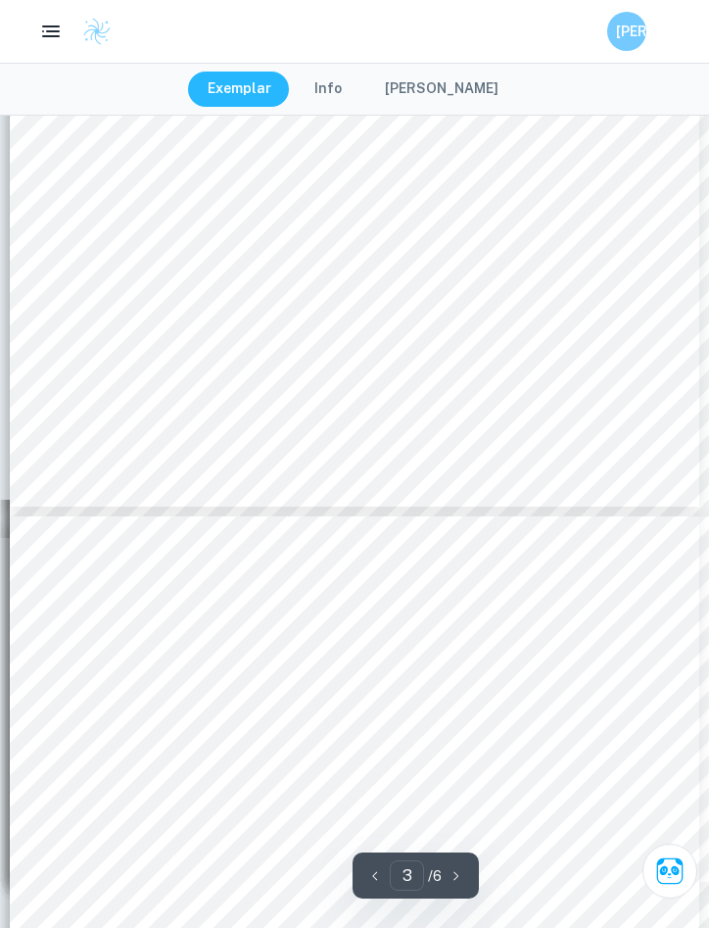
click at [212, 387] on span "and understanding of events. This shows how the biased judgment made from this" at bounding box center [337, 382] width 493 height 14
click at [116, 325] on span "disinformation that would lead them to make [PERSON_NAME] generalizations when …" at bounding box center [369, 328] width 557 height 14
click at [75, 320] on div "Object #2: Photo Manipulation in the [GEOGRAPHIC_DATA] during the Great Purge M…" at bounding box center [355, 60] width 690 height 892
